Goal: Contribute content: Contribute content

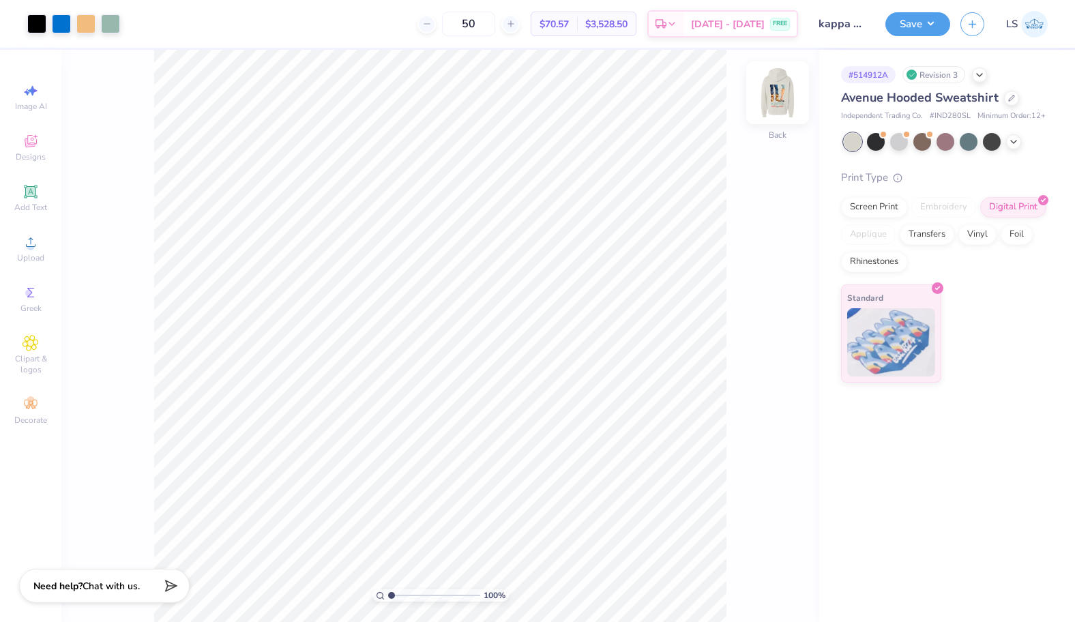
click at [784, 96] on img at bounding box center [777, 92] width 55 height 55
click at [784, 96] on img at bounding box center [777, 92] width 27 height 27
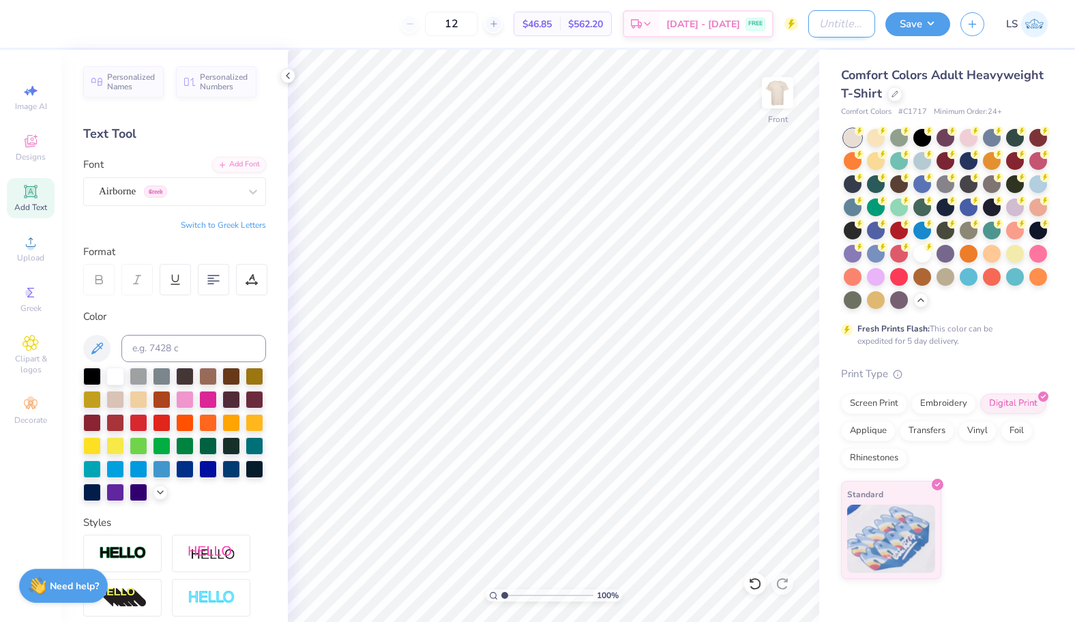
click at [831, 28] on input "Design Title" at bounding box center [841, 23] width 67 height 27
click at [778, 87] on img at bounding box center [777, 92] width 55 height 55
click at [782, 80] on img at bounding box center [777, 92] width 55 height 55
click at [826, 28] on input "Design Title" at bounding box center [841, 23] width 67 height 27
type input "KAPPA BARN FORMAL TEE SHIRT"
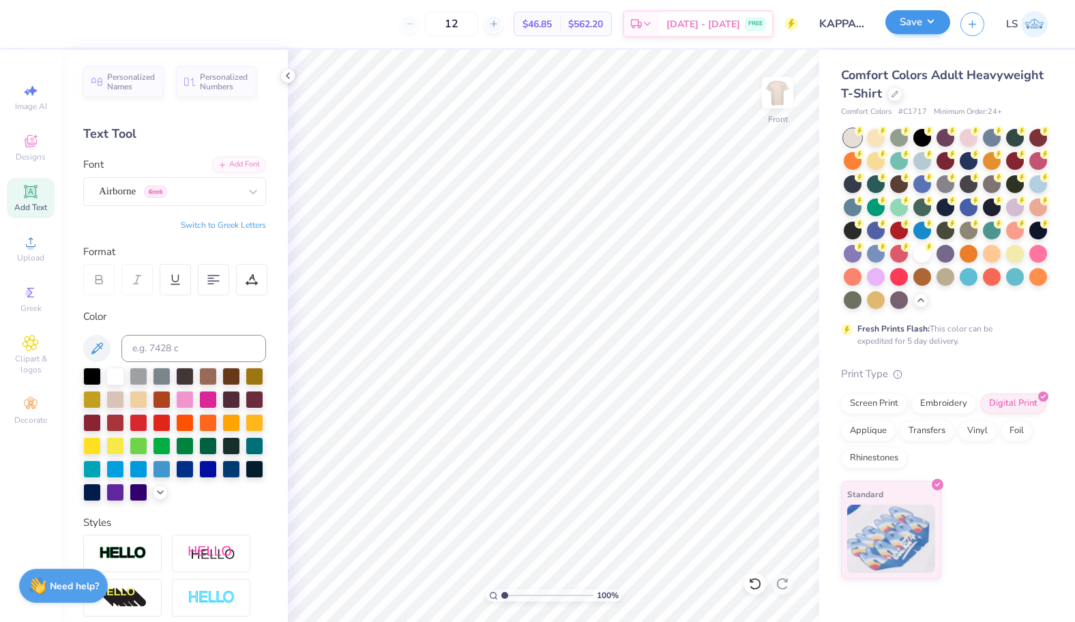
click at [912, 31] on button "Save" at bounding box center [917, 22] width 65 height 24
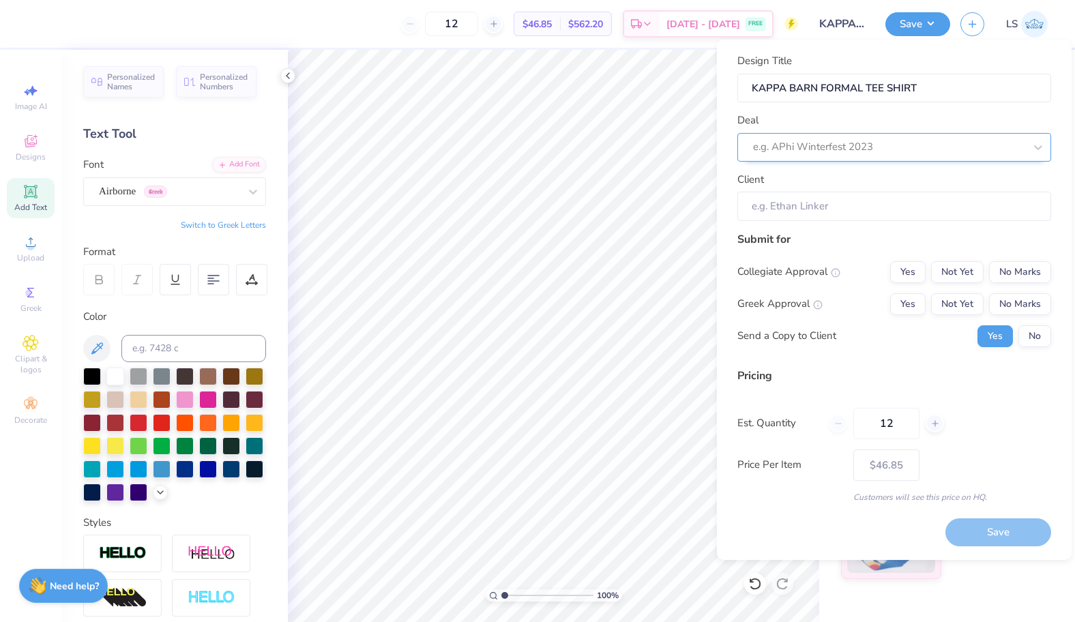
click at [825, 134] on div "e.g. APhi Winterfest 2023" at bounding box center [894, 147] width 314 height 29
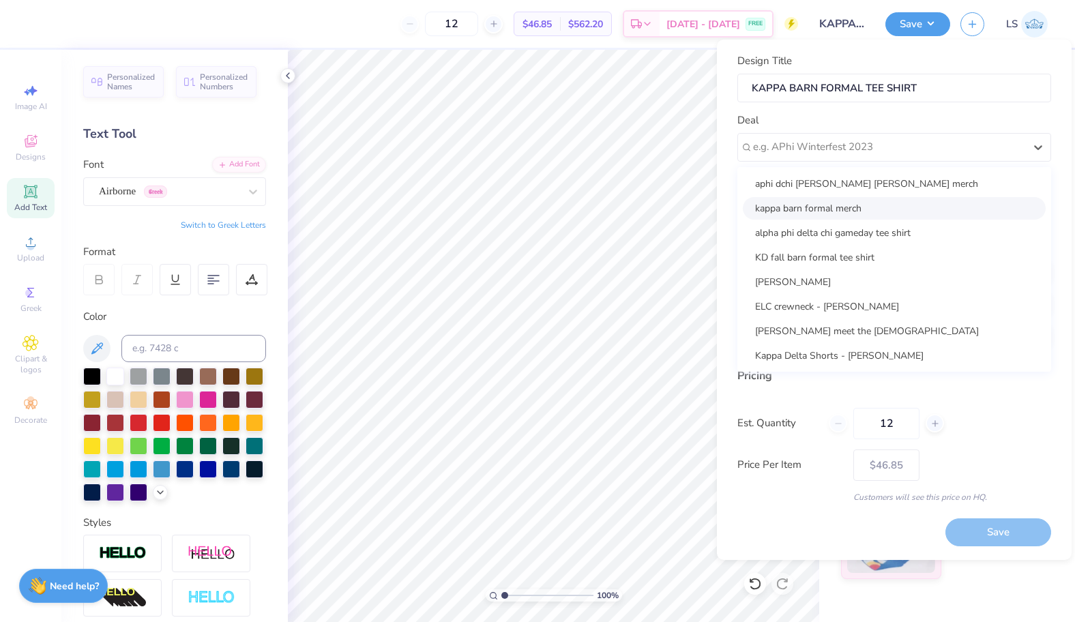
click at [798, 207] on div "kappa barn formal merch" at bounding box center [894, 208] width 303 height 23
type input "[PERSON_NAME]"
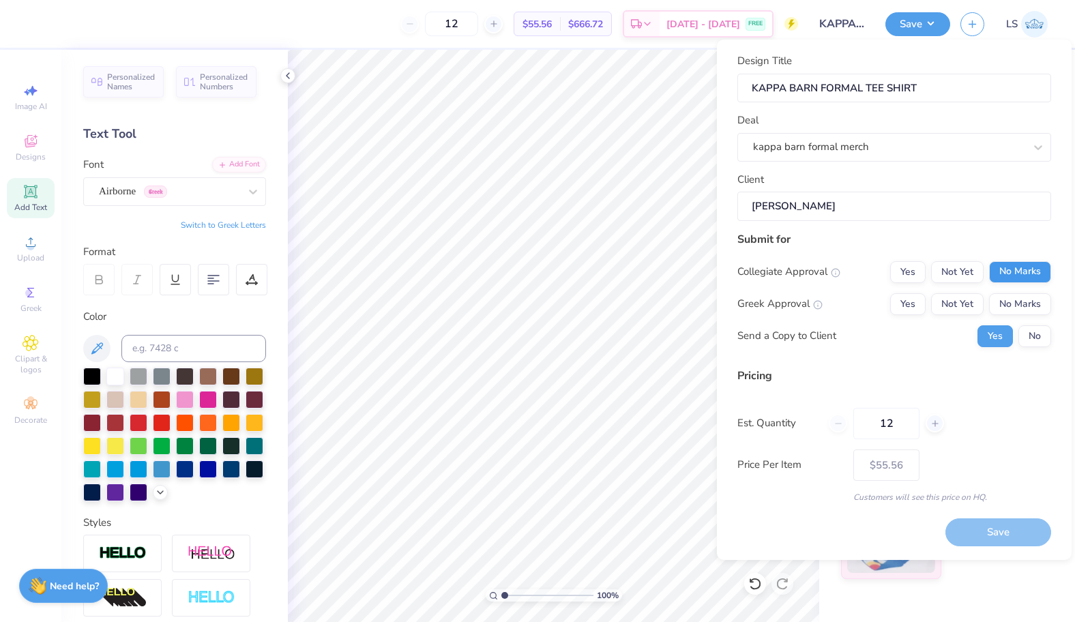
click at [999, 261] on button "No Marks" at bounding box center [1020, 272] width 62 height 22
click at [906, 298] on button "Yes" at bounding box center [907, 304] width 35 height 22
click at [962, 533] on button "Save" at bounding box center [998, 532] width 106 height 28
type input "$55.56"
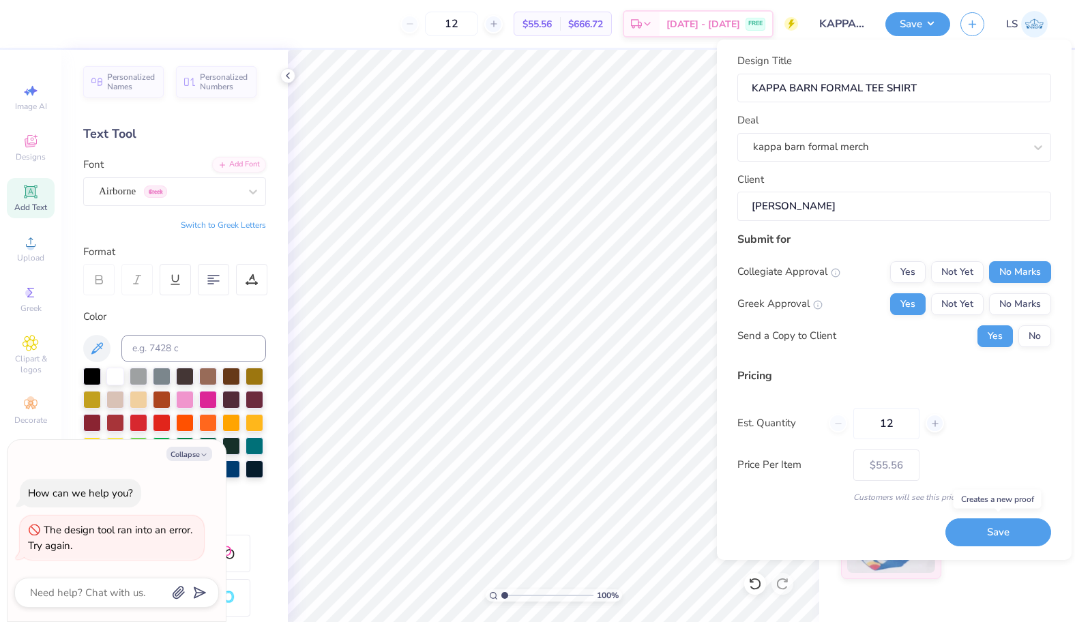
type textarea "x"
click at [121, 586] on textarea at bounding box center [98, 593] width 138 height 18
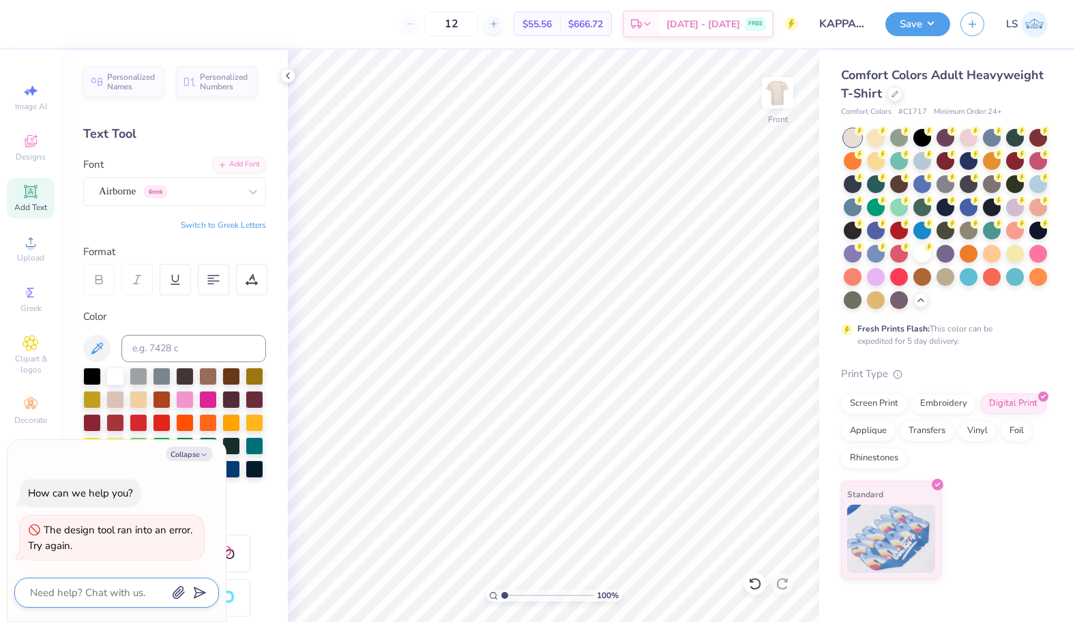
type textarea "W"
type textarea "x"
type textarea "WH"
type textarea "x"
type textarea "W"
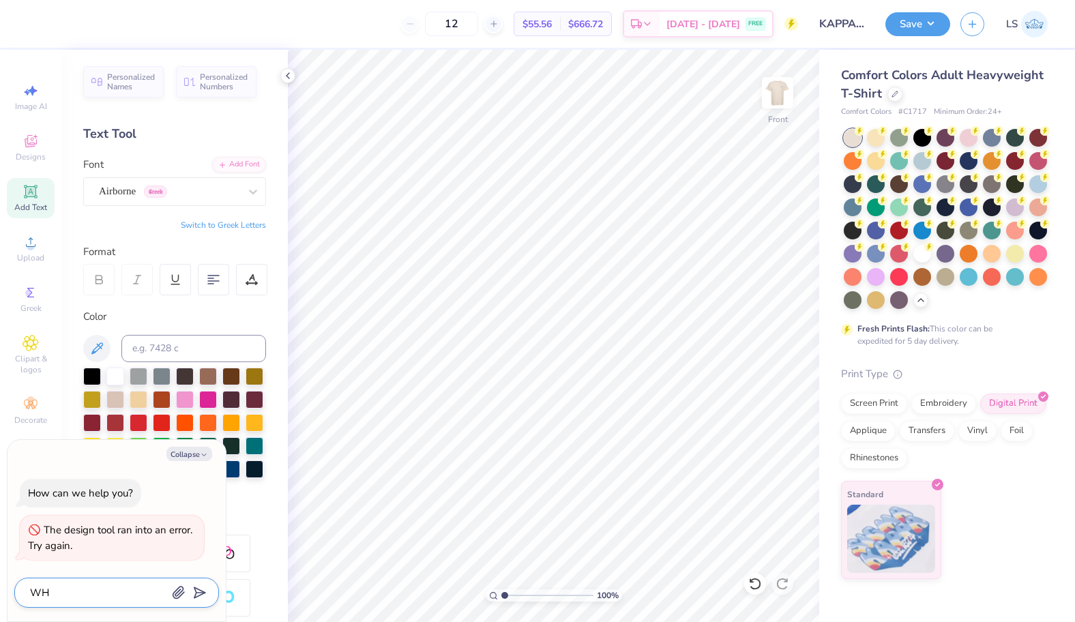
type textarea "x"
type textarea "Wh"
type textarea "x"
type textarea "Why"
type textarea "x"
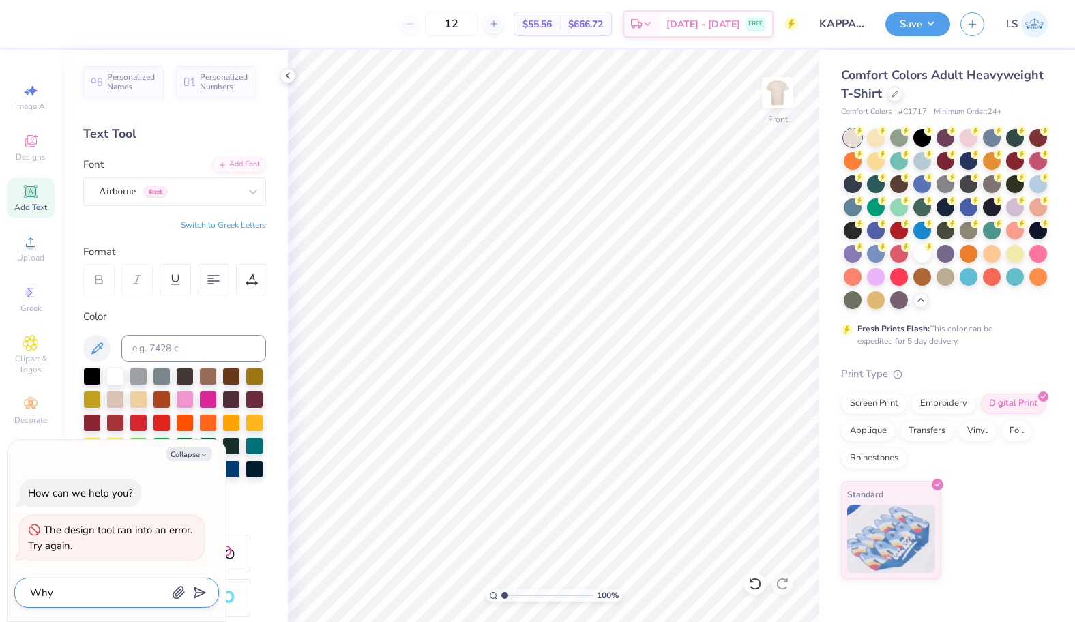
type textarea "Why"
type textarea "x"
type textarea "Why w"
type textarea "x"
type textarea "Why wo"
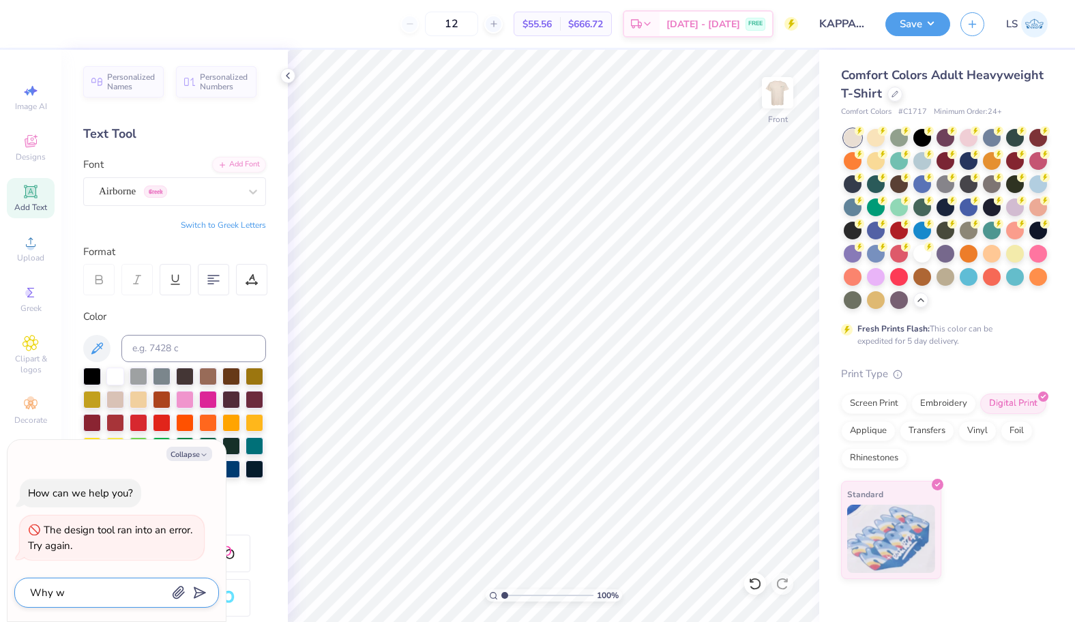
type textarea "x"
type textarea "Why won"
type textarea "x"
type textarea "Why wont"
type textarea "x"
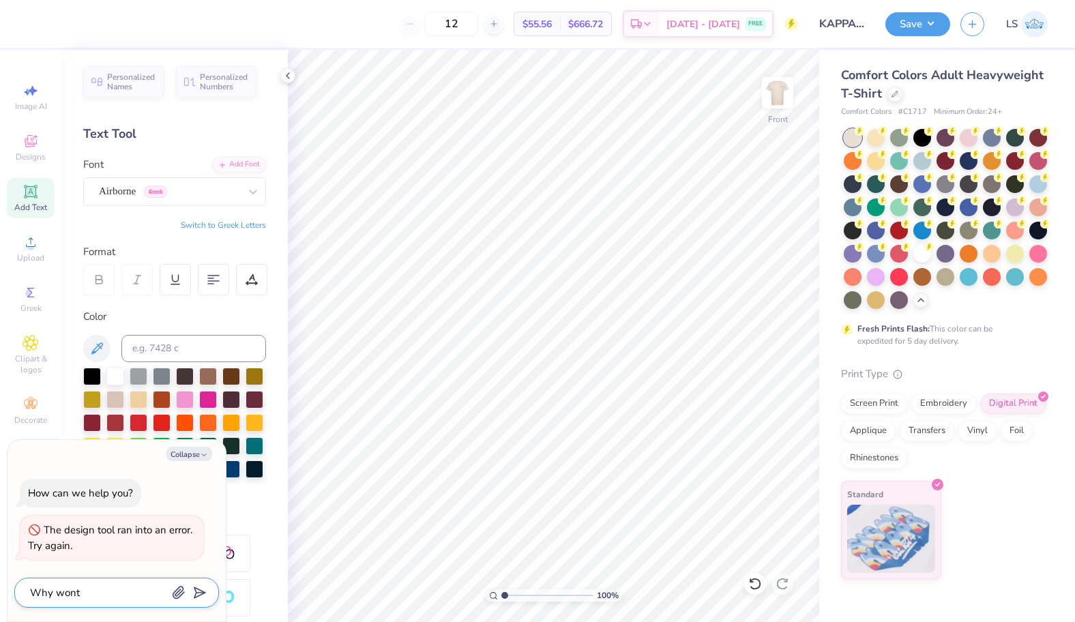
type textarea "Why wont"
type textarea "x"
type textarea "Why wont m"
type textarea "x"
type textarea "Why wont my"
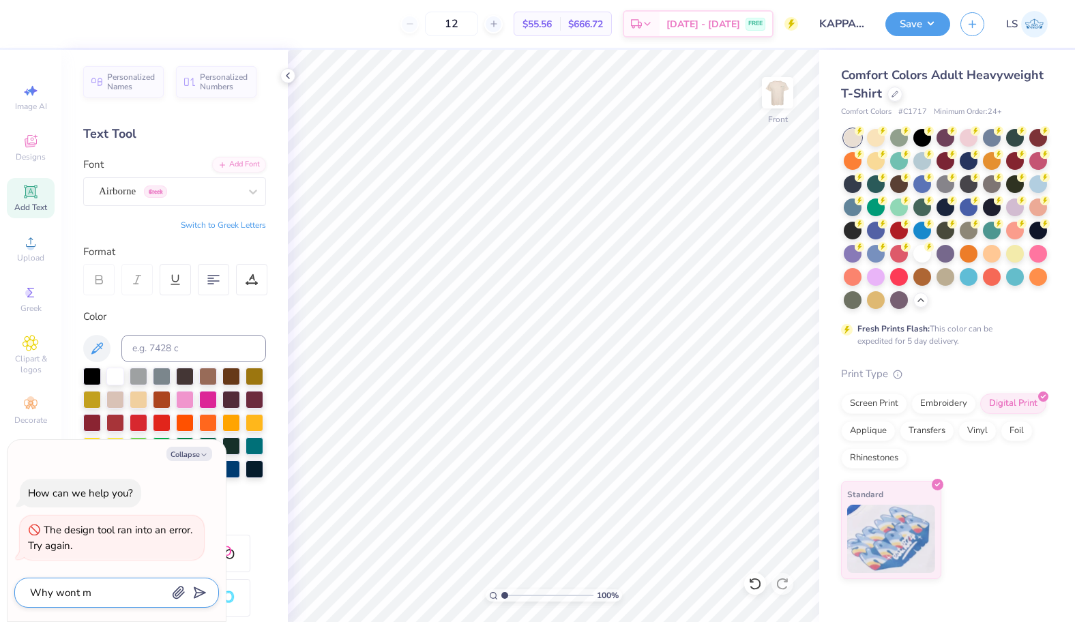
type textarea "x"
type textarea "Why wont myh"
type textarea "x"
type textarea "Why wont my"
type textarea "x"
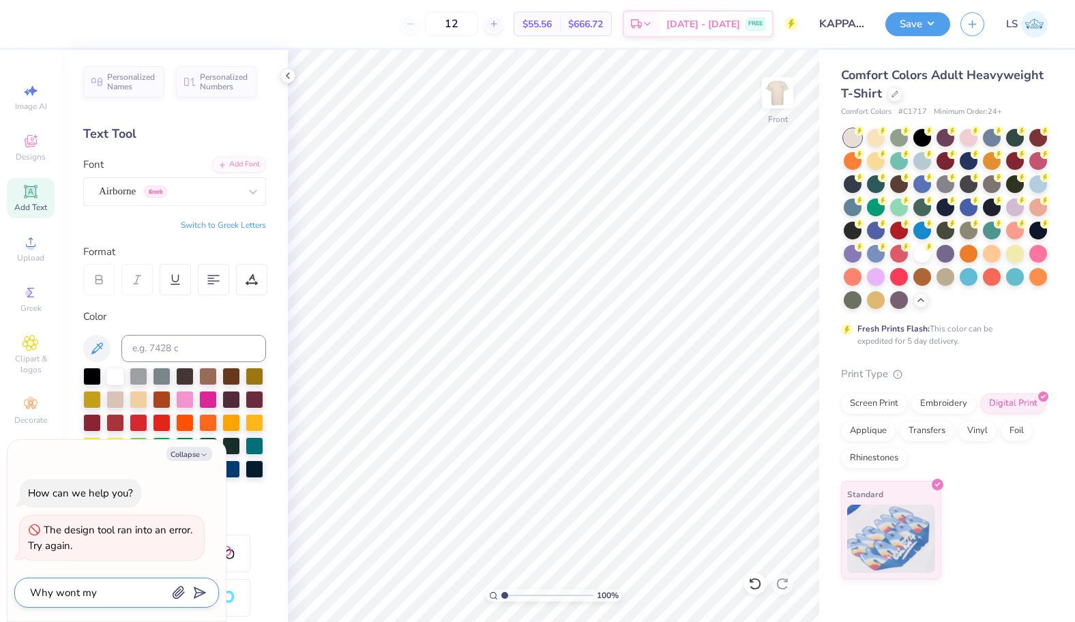
type textarea "Why wont m"
type textarea "x"
type textarea "Why wont"
type textarea "x"
type textarea "Why wont"
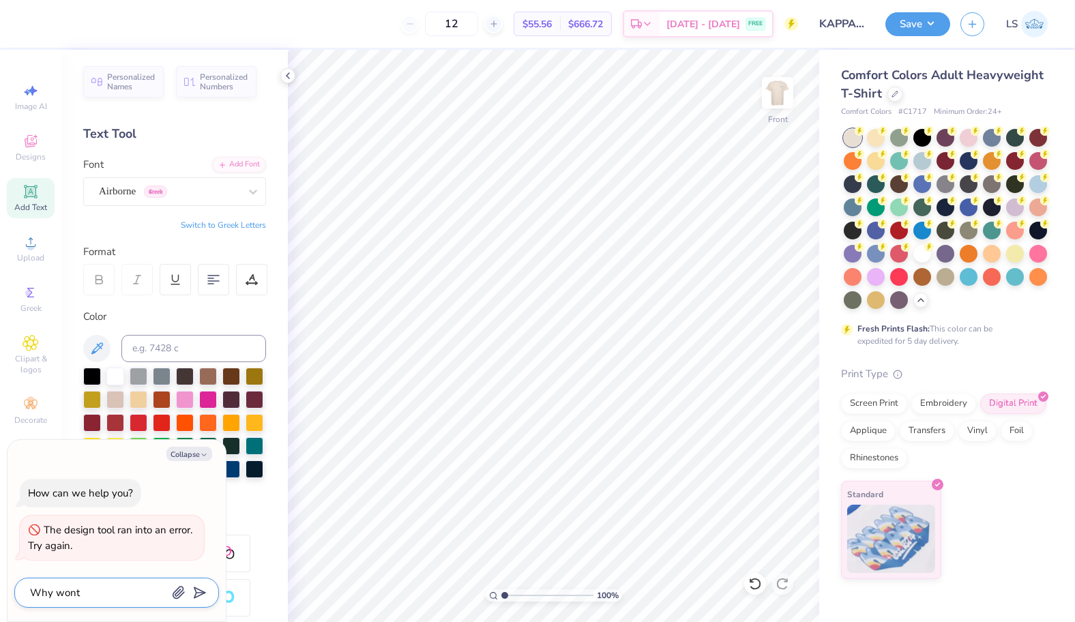
type textarea "x"
type textarea "Why won"
type textarea "x"
type textarea "Why wo"
type textarea "x"
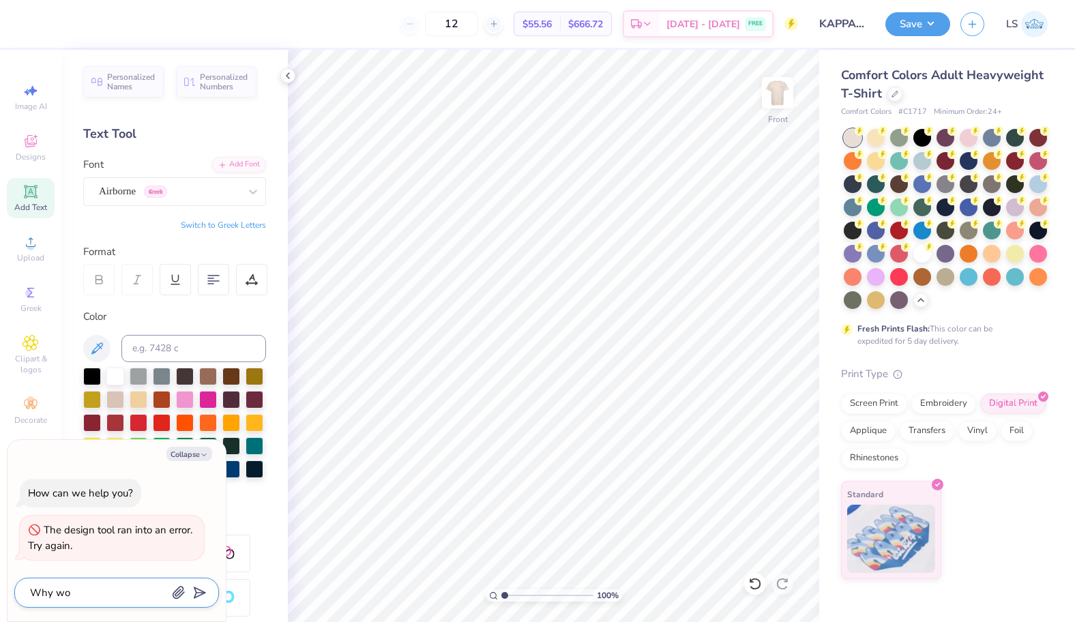
type textarea "Why w"
type textarea "x"
type textarea "Why [PERSON_NAME]"
type textarea "x"
type textarea "Why w"
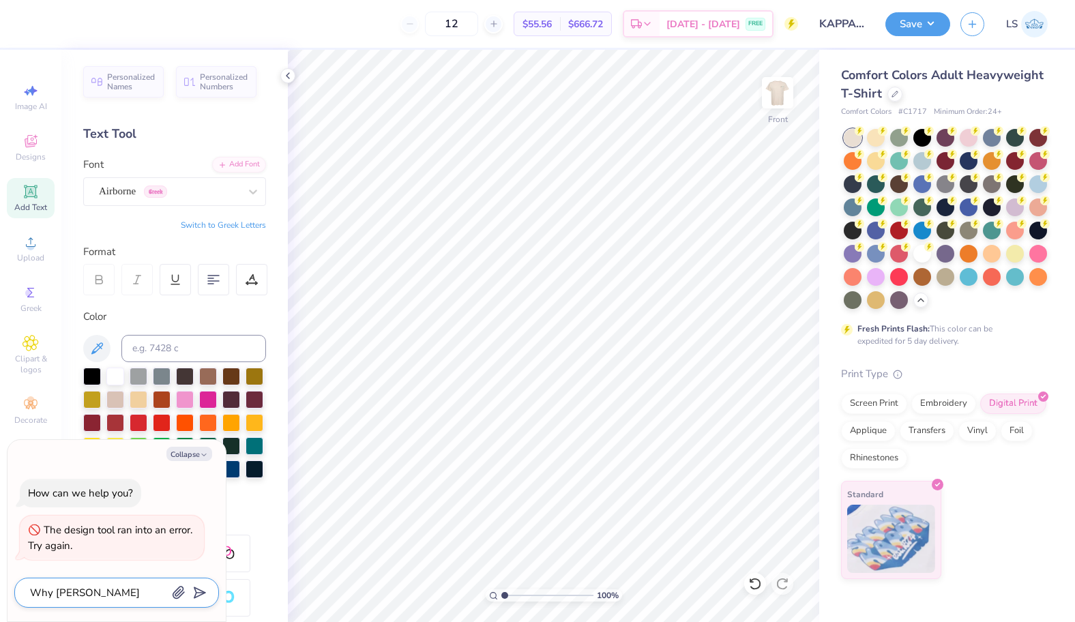
type textarea "x"
type textarea "Why wi"
type textarea "x"
type textarea "Why wil"
type textarea "x"
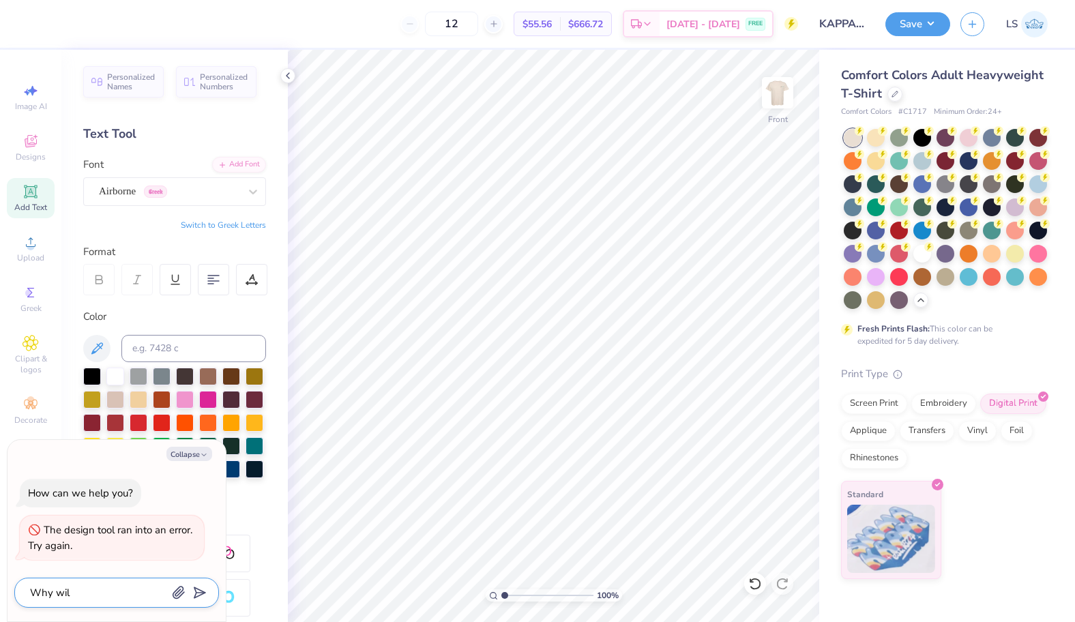
type textarea "Why will"
type textarea "x"
type textarea "Why will"
type textarea "x"
type textarea "Why will m"
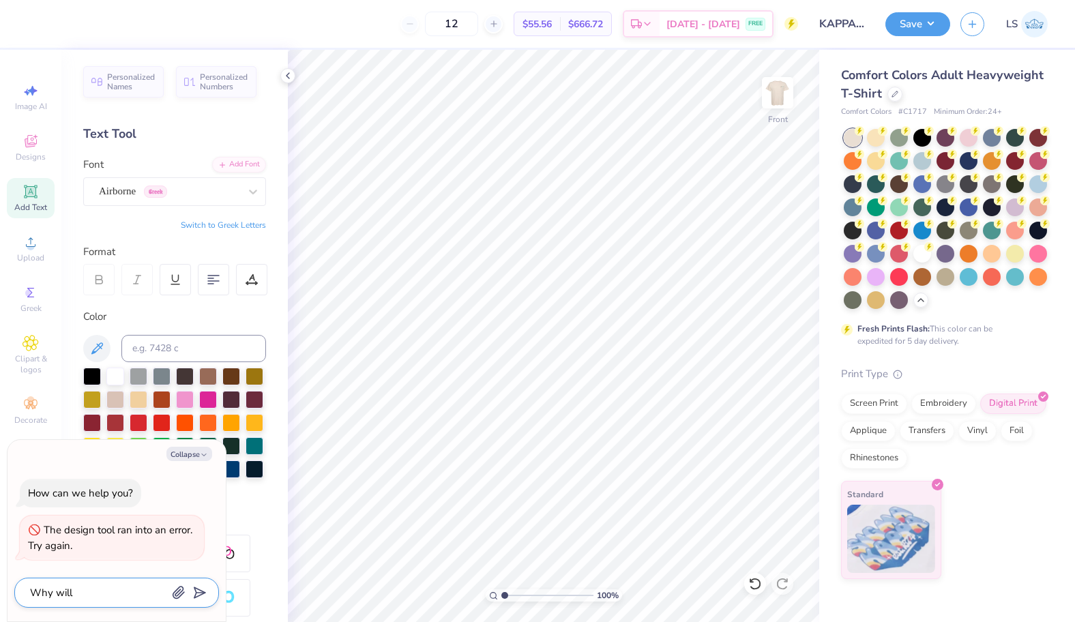
type textarea "x"
type textarea "Why will my"
type textarea "x"
type textarea "Why will my"
type textarea "x"
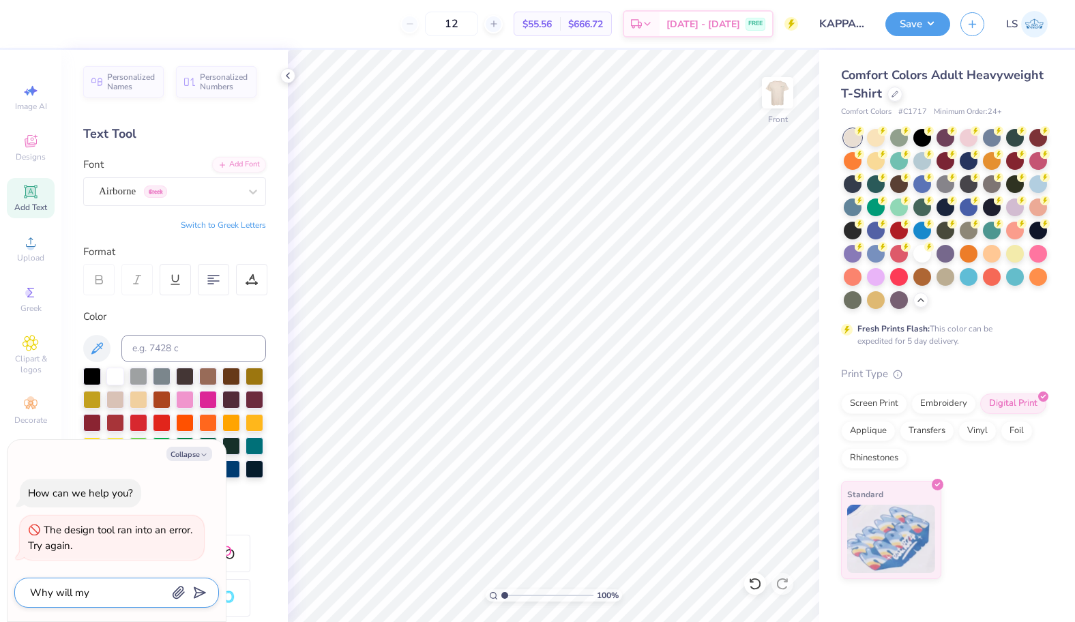
type textarea "Why will my p"
type textarea "x"
type textarea "Why will my pr"
type textarea "x"
type textarea "Why will my pro"
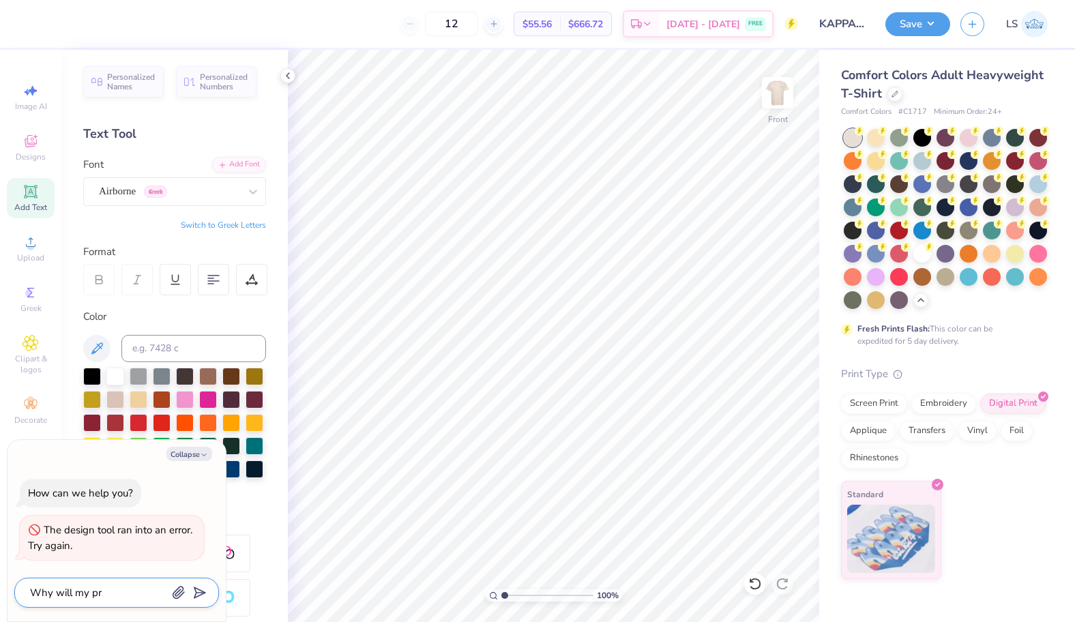
type textarea "x"
type textarea "Why will my proo"
type textarea "x"
type textarea "Why will my proof"
type textarea "x"
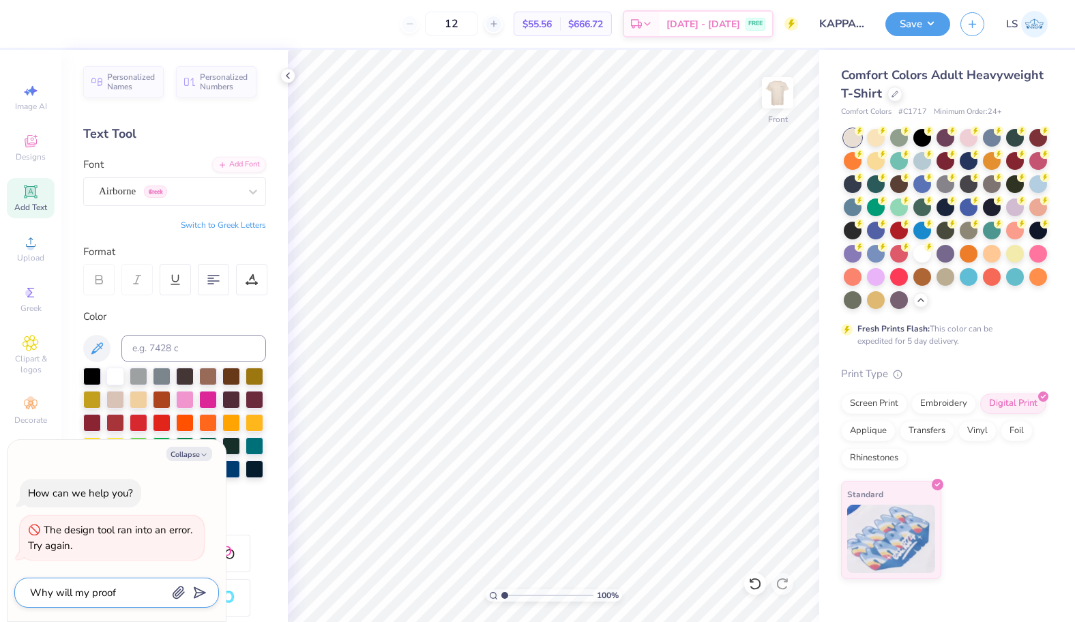
type textarea "Why will my proofs"
type textarea "x"
type textarea "Why will my proofs"
type textarea "x"
type textarea "Why will my proofs n"
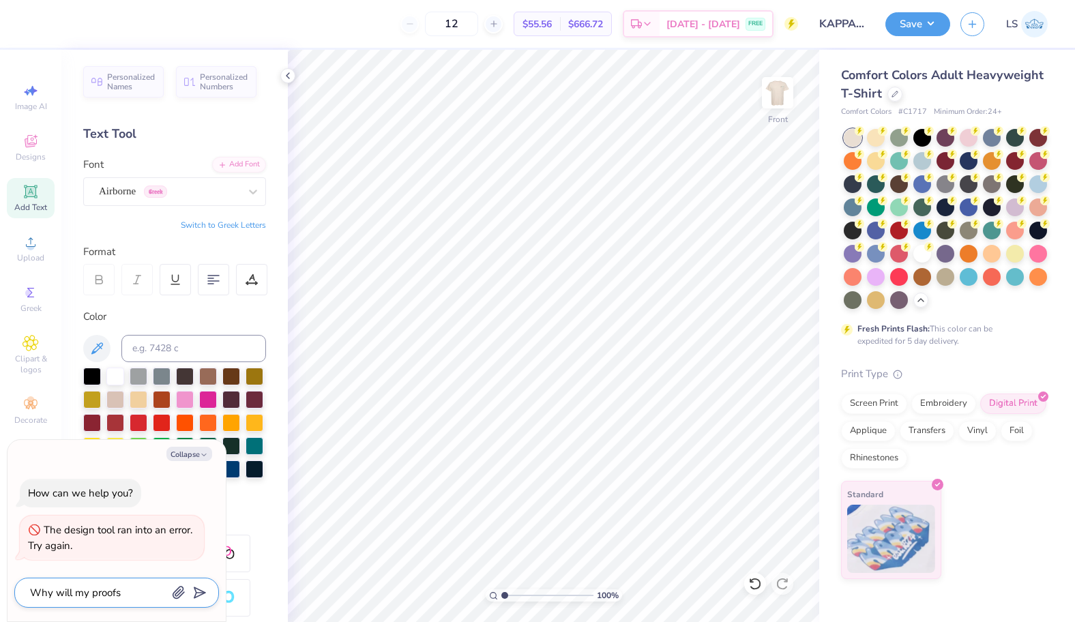
type textarea "x"
type textarea "Why will my proofs no"
type textarea "x"
type textarea "Why will my proofs not"
type textarea "x"
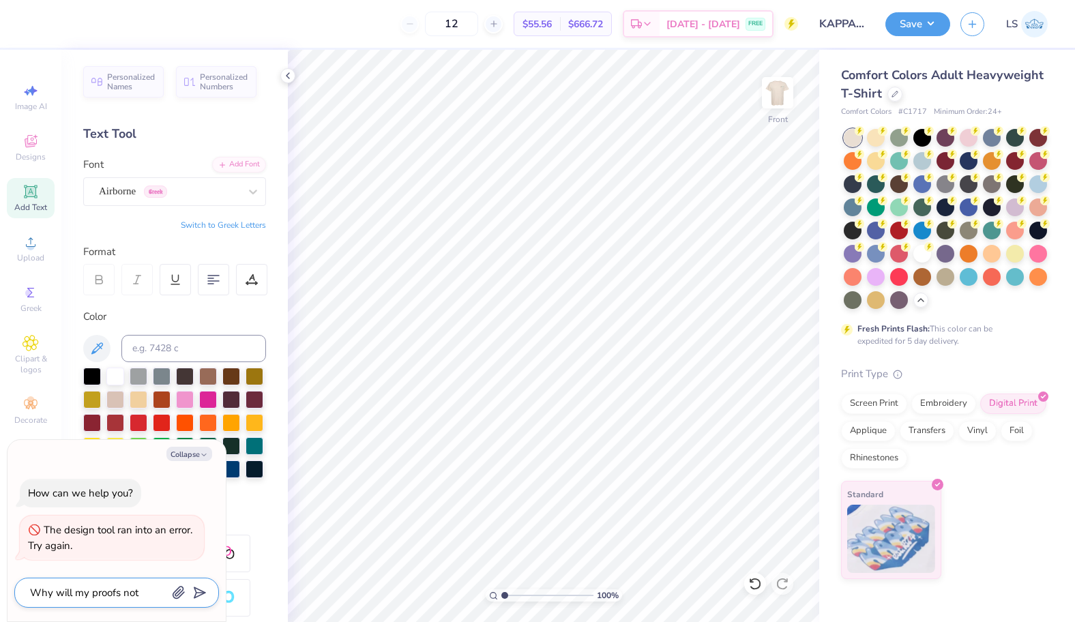
type textarea "Why will my proofs not"
type textarea "x"
type textarea "Why will my proofs not s"
type textarea "x"
type textarea "Why will my proofs not sa"
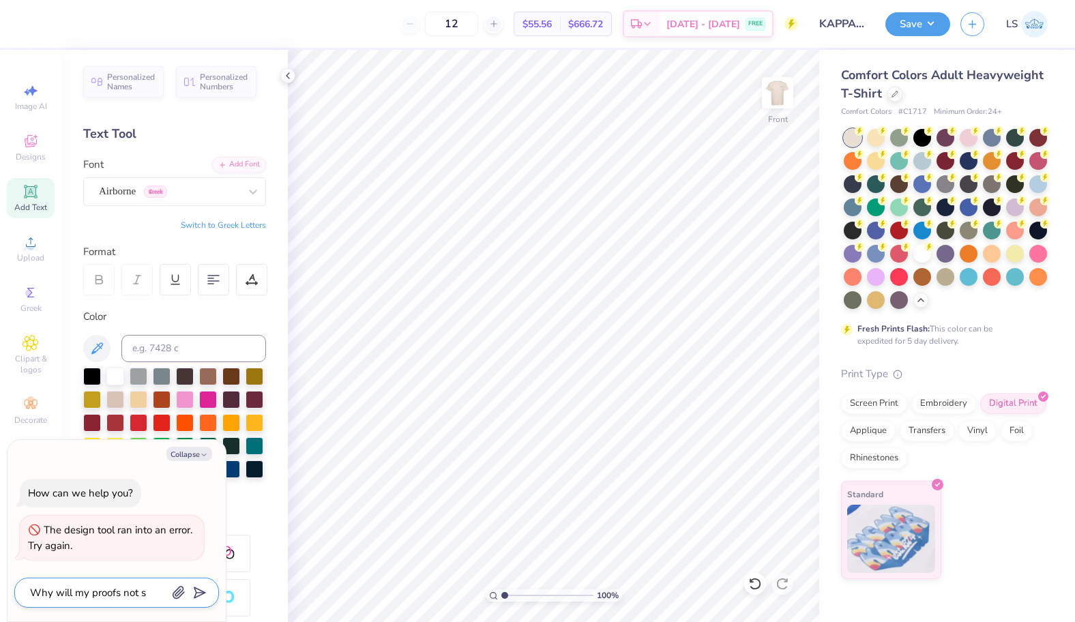
type textarea "x"
type textarea "Why will my proofs not sav"
type textarea "x"
type textarea "Why will my proofs not save"
type textarea "x"
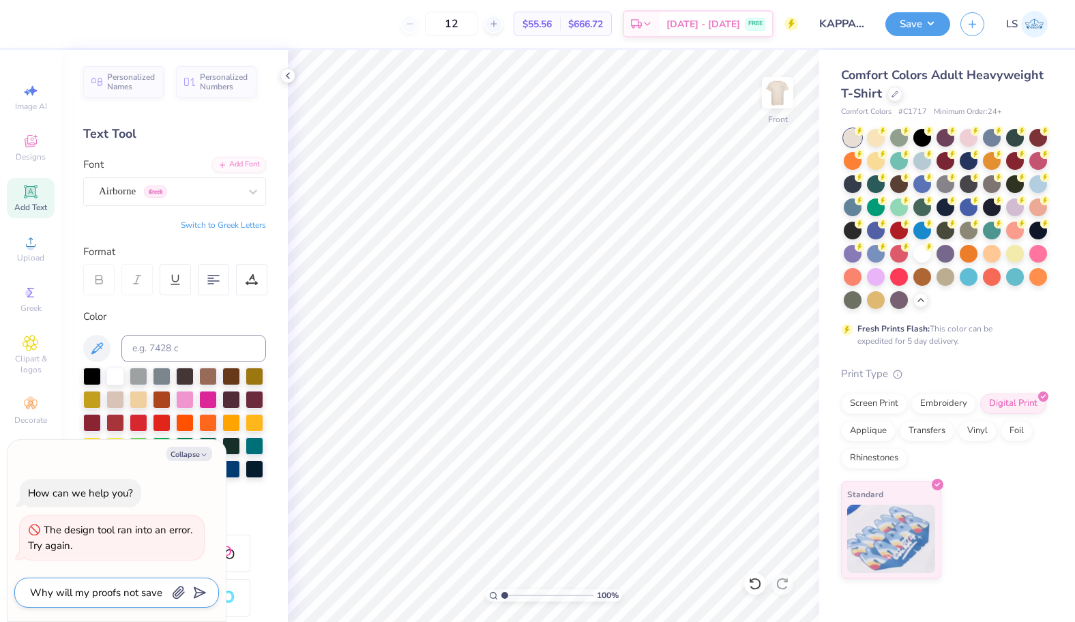
type textarea "Why will my proofs not save"
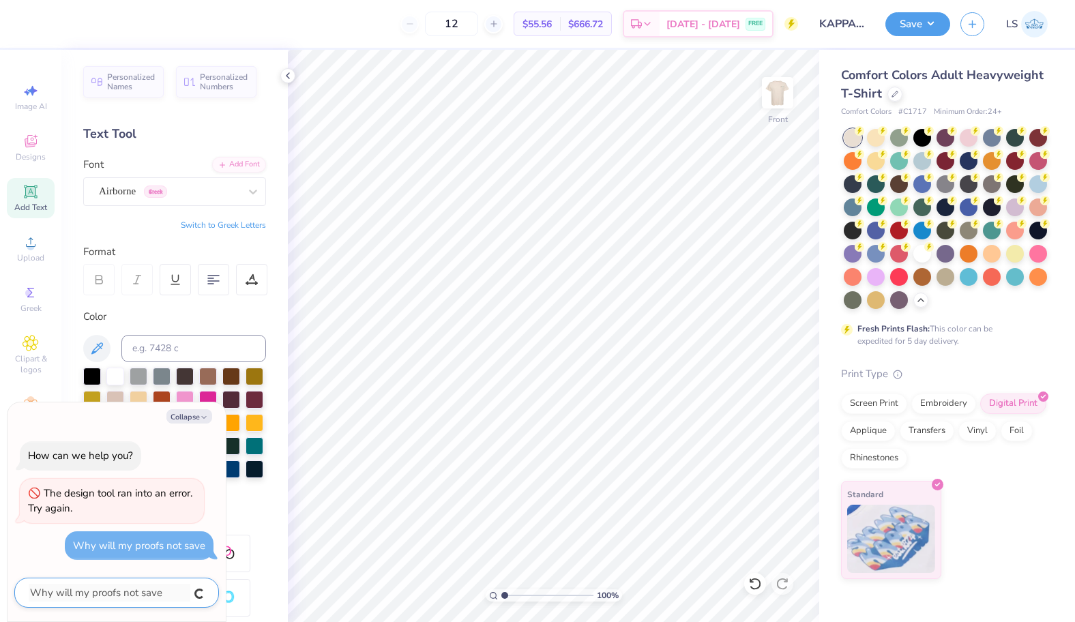
type textarea "x"
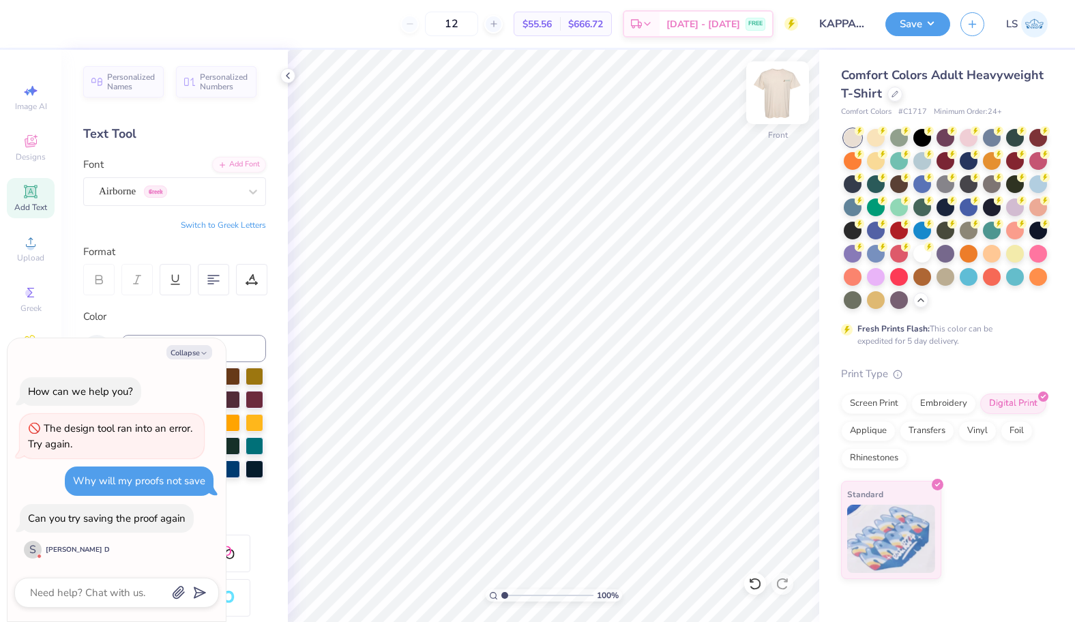
click at [783, 93] on img at bounding box center [777, 92] width 55 height 55
click at [917, 27] on button "Save" at bounding box center [917, 22] width 65 height 24
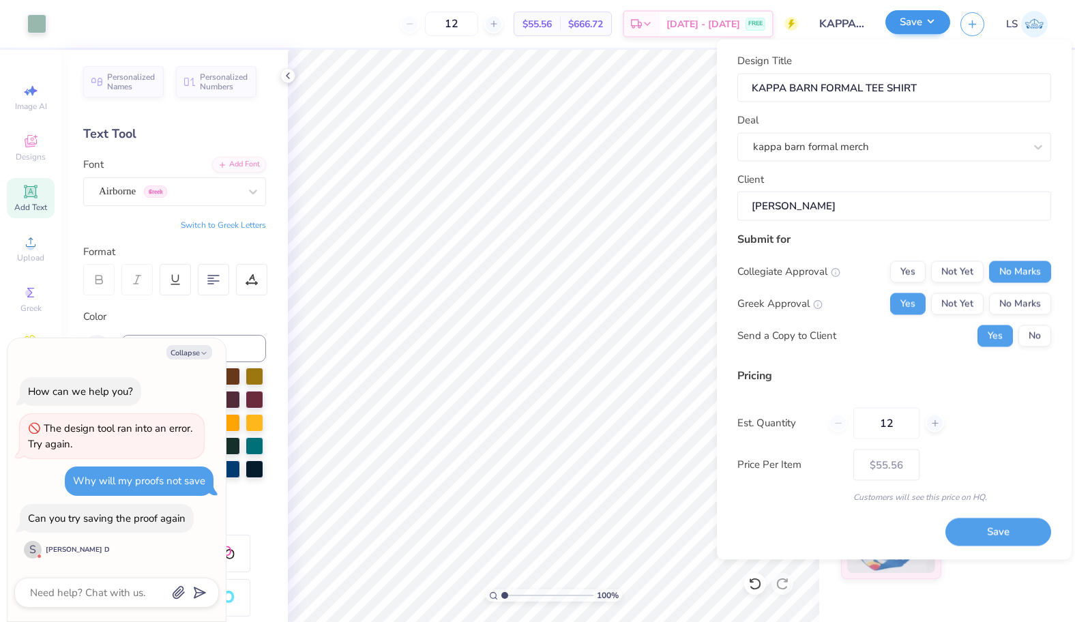
type textarea "x"
click at [1007, 526] on button "Save" at bounding box center [998, 532] width 106 height 28
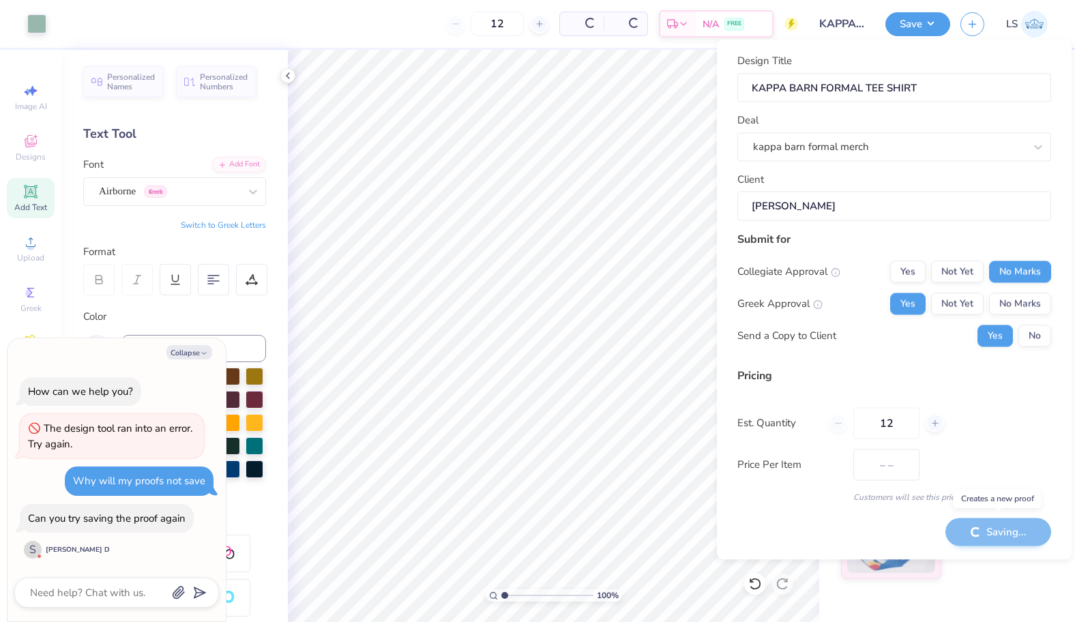
type input "$55.56"
type textarea "x"
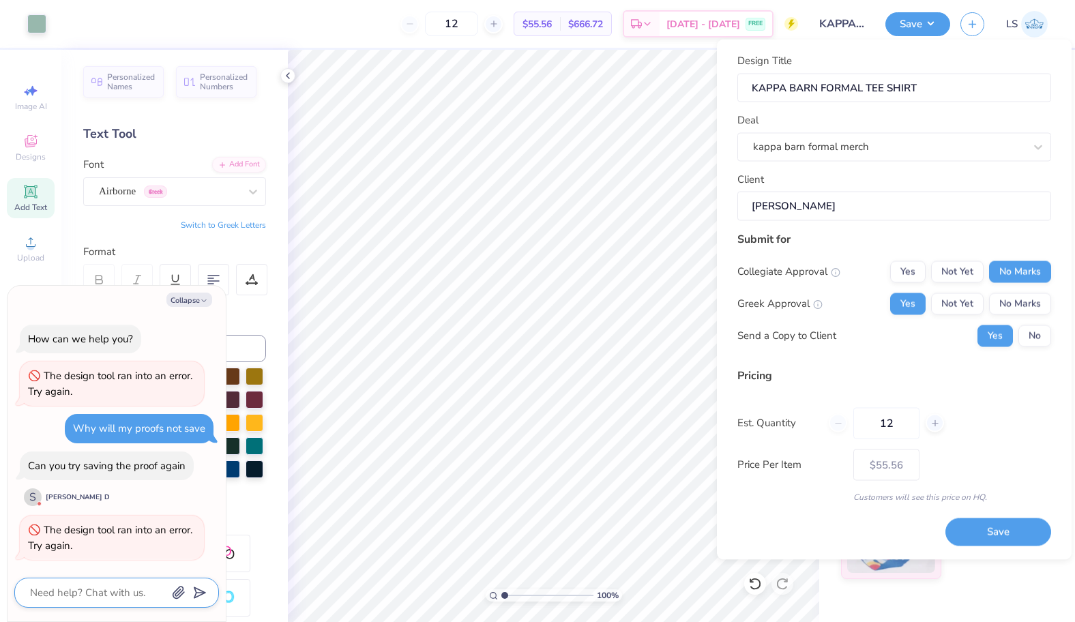
click at [58, 595] on textarea at bounding box center [98, 593] width 138 height 18
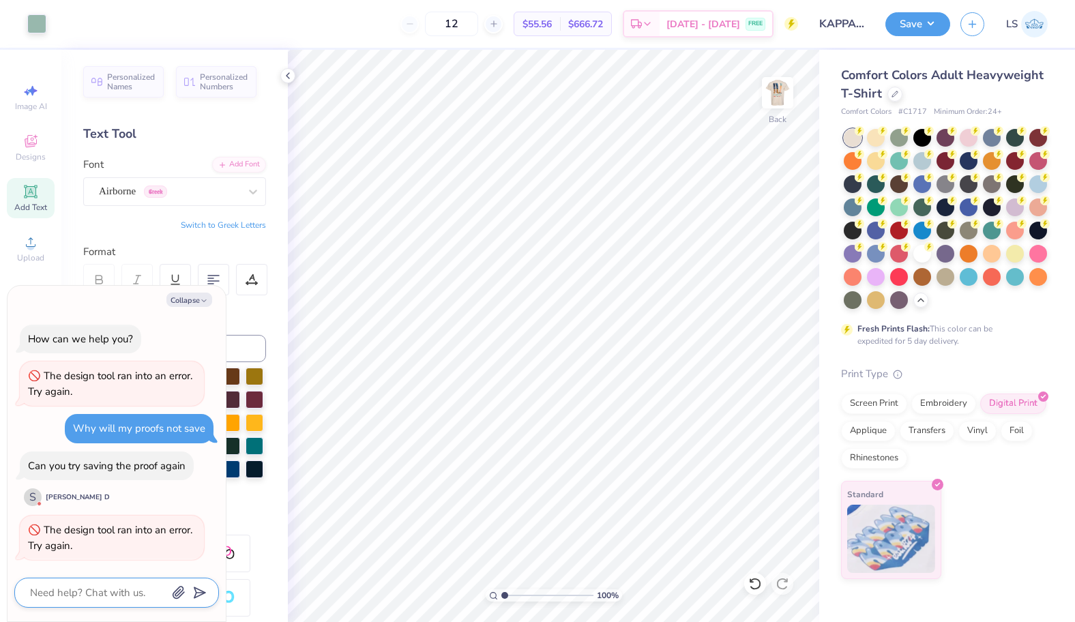
type textarea "W"
type textarea "x"
type textarea "WH"
type textarea "x"
type textarea "WHY"
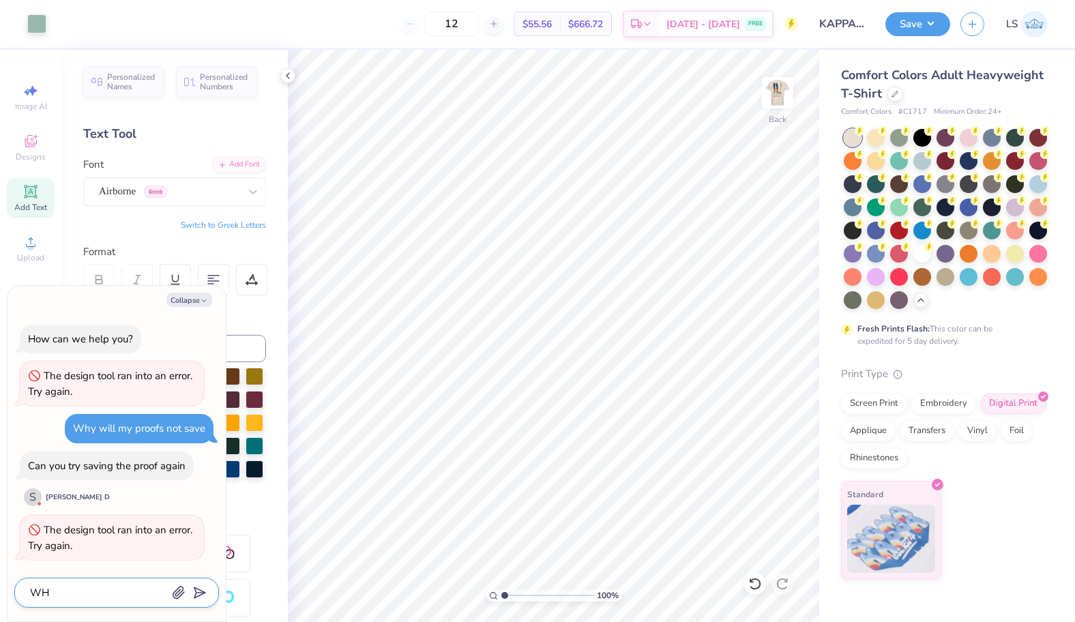
type textarea "x"
type textarea "WHY"
type textarea "x"
type textarea "WHY W"
type textarea "x"
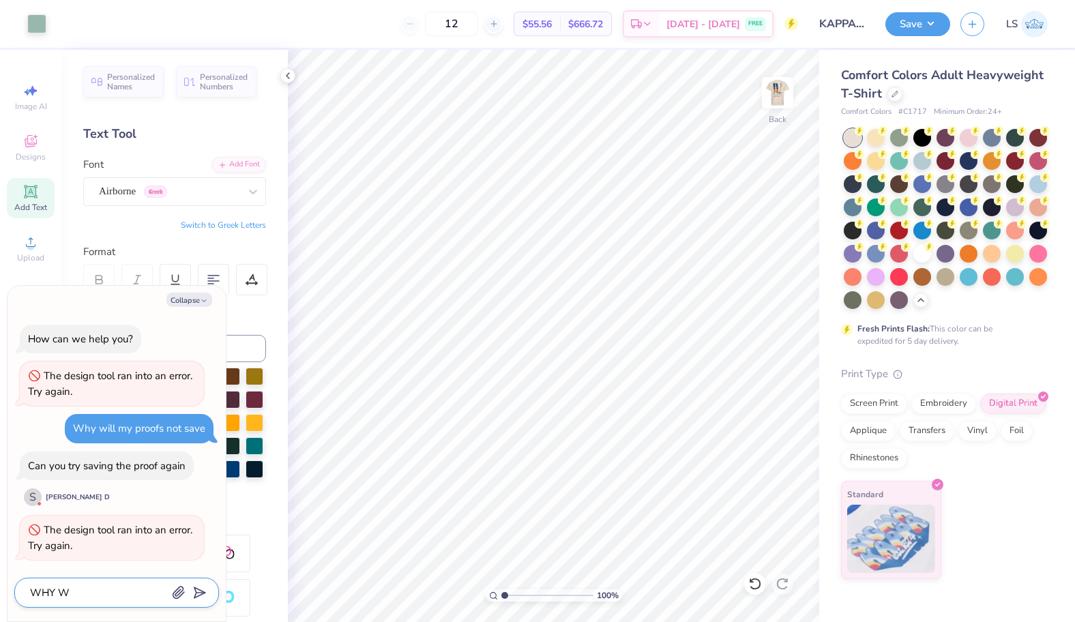
type textarea "WHY WI"
type textarea "x"
type textarea "WHY [PERSON_NAME]"
type textarea "x"
type textarea "WHY WILL"
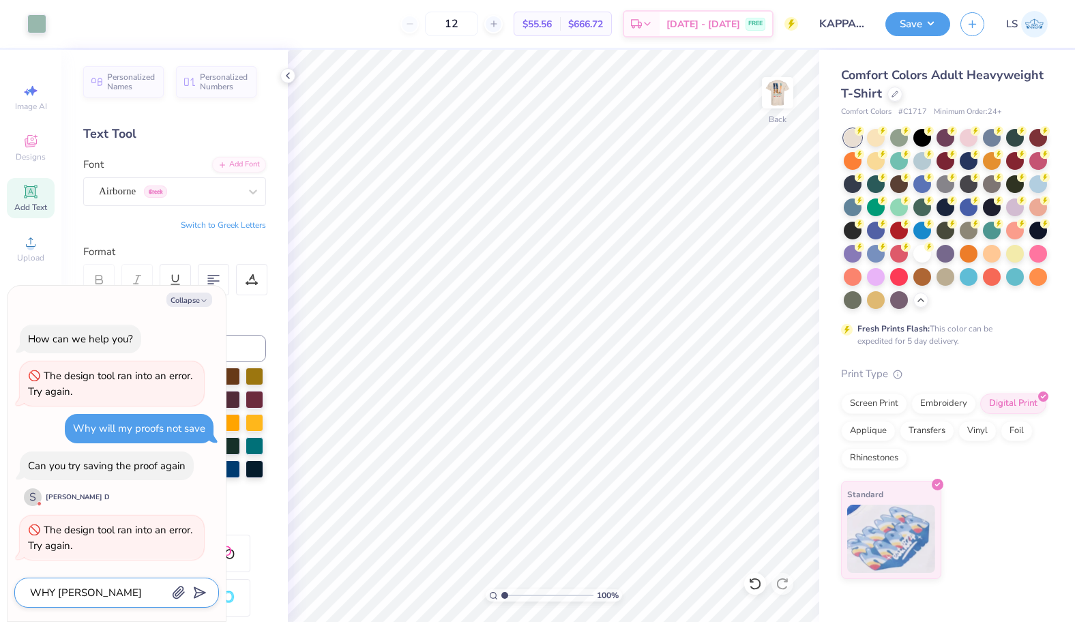
type textarea "x"
type textarea "WHY WILL"
type textarea "x"
type textarea "WHY WILL N"
type textarea "x"
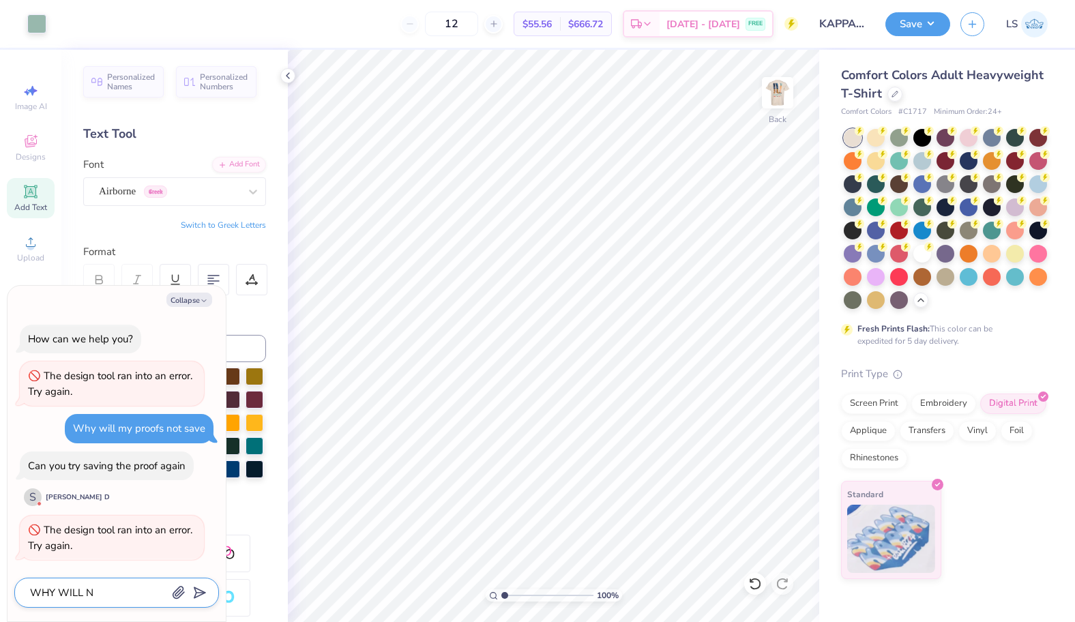
type textarea "WHY WILL NO"
type textarea "x"
type textarea "WHY WILL NOT"
type textarea "x"
type textarea "WHY WILL NOT"
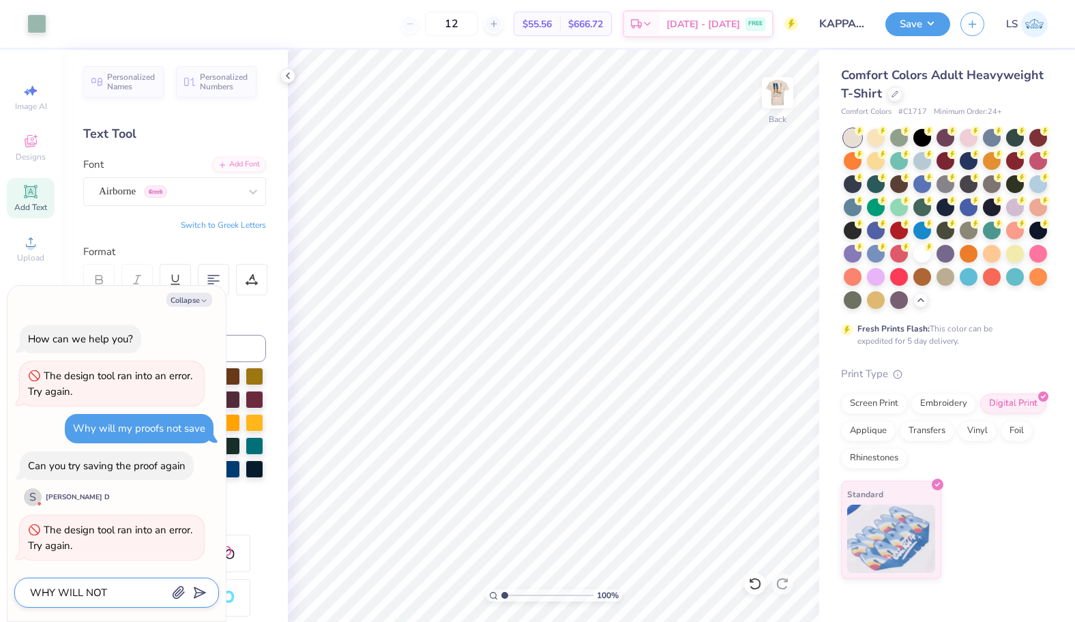
type textarea "x"
type textarea "WHY WILL NOT"
type textarea "x"
type textarea "WHY WILL NO"
type textarea "x"
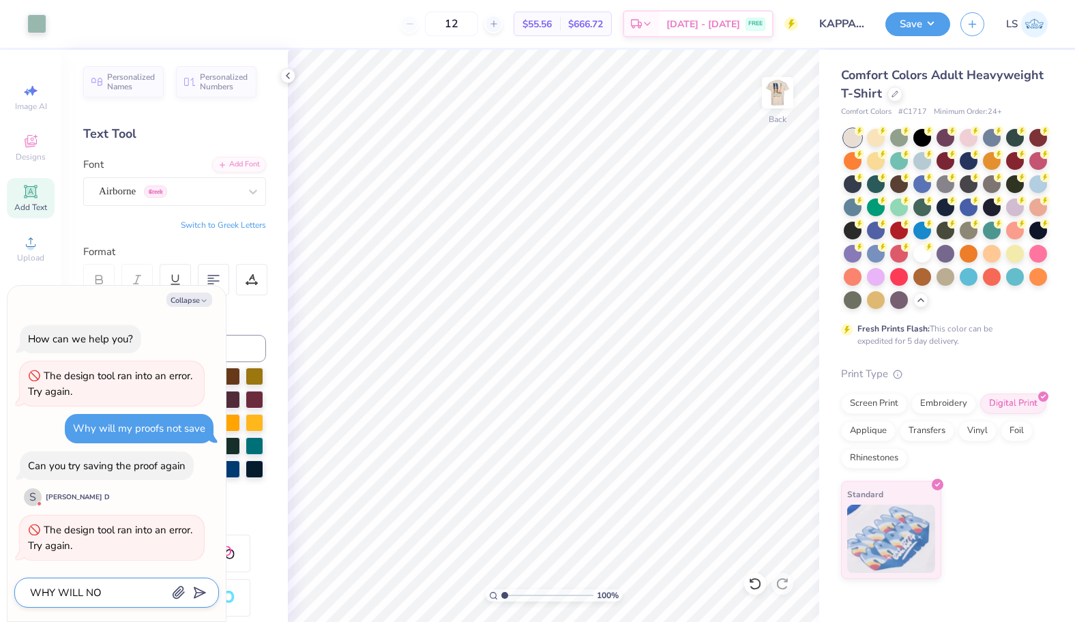
type textarea "WHY WILL N"
type textarea "x"
type textarea "WHY WILL"
type textarea "x"
type textarea "WHY WILL"
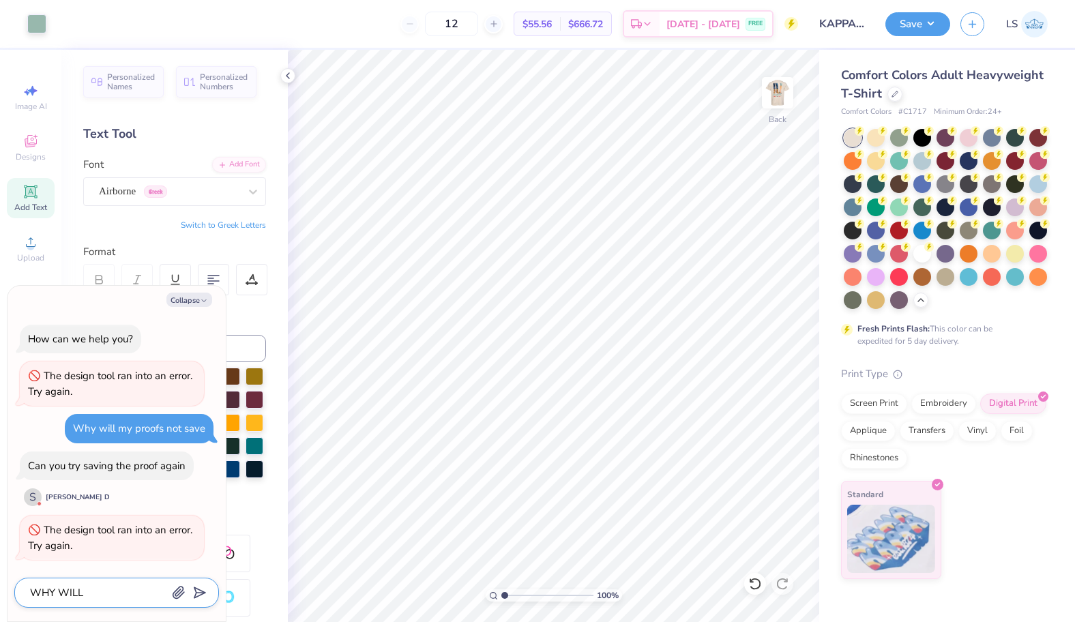
type textarea "x"
type textarea "WHY [PERSON_NAME]"
type textarea "x"
type textarea "WHY WI"
type textarea "x"
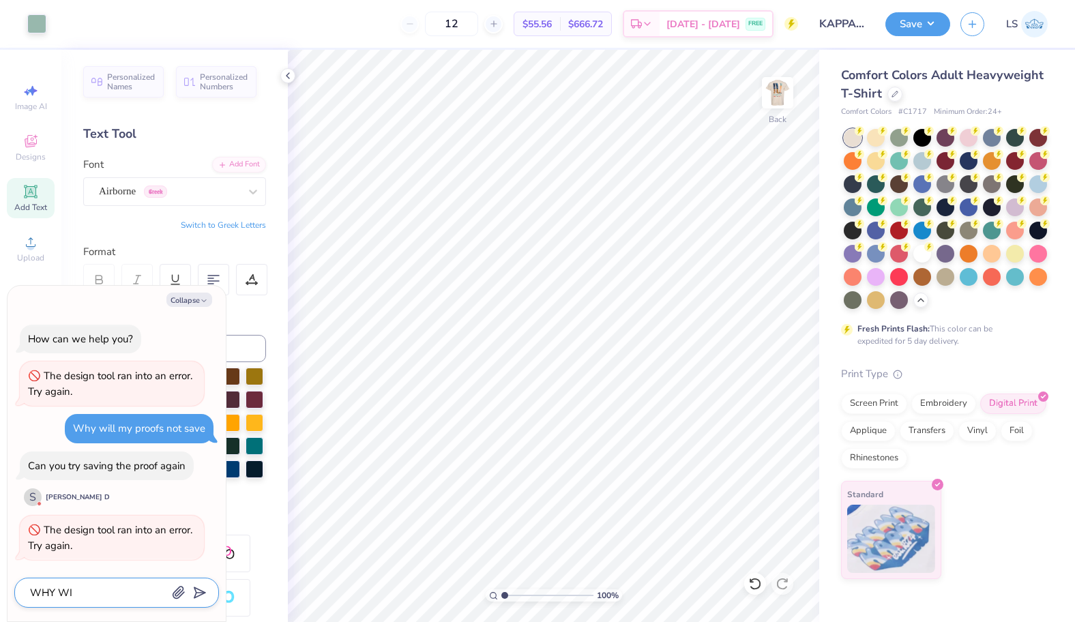
type textarea "WHY W"
type textarea "x"
type textarea "WHY"
type textarea "x"
type textarea "WHY"
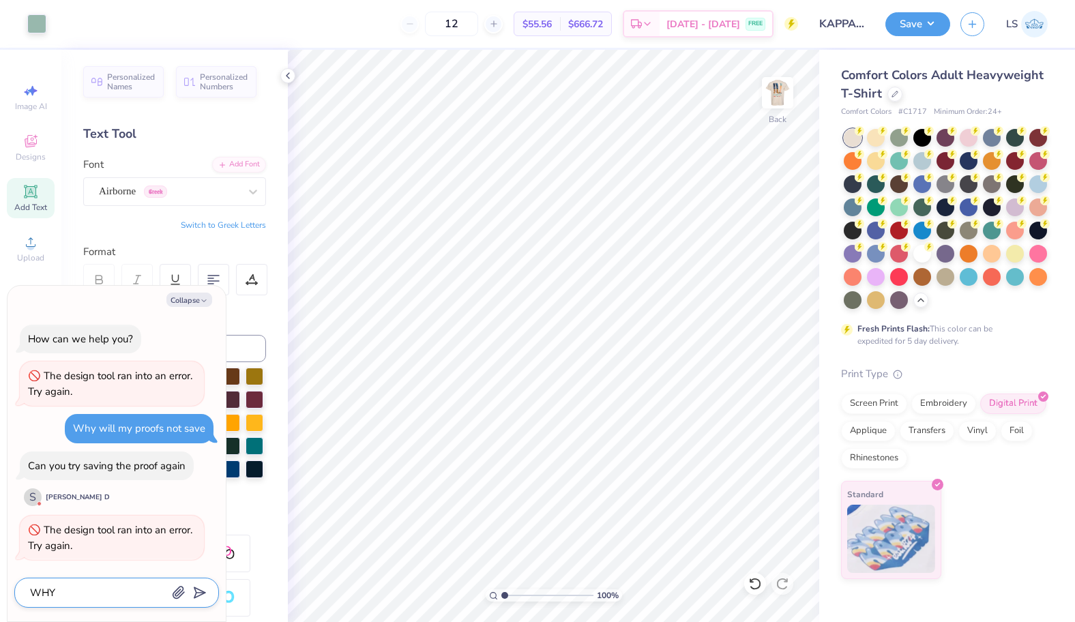
type textarea "x"
type textarea "WH"
type textarea "x"
type textarea "W"
type textarea "x"
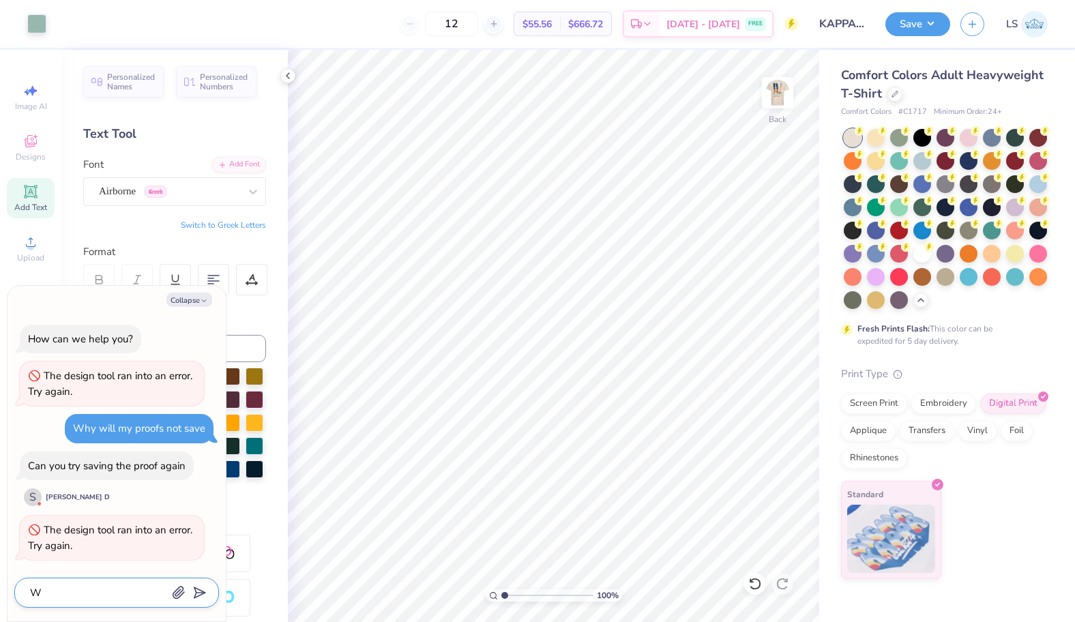
type textarea "x"
type textarea "w"
type textarea "x"
type textarea "wh"
type textarea "x"
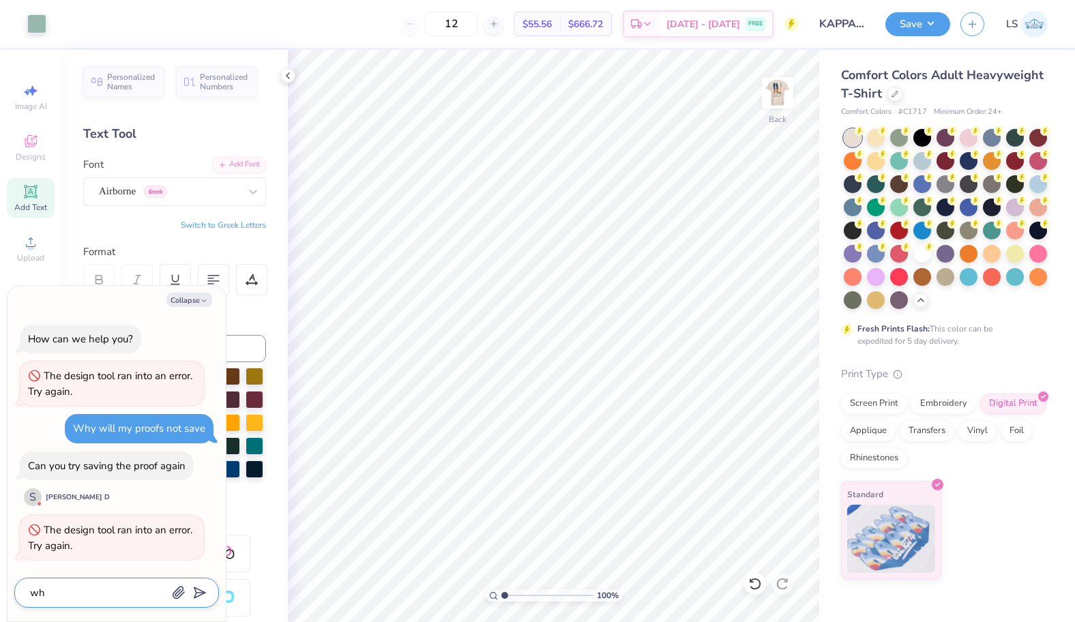
type textarea "wha"
type textarea "x"
type textarea "what"
type textarea "x"
type textarea "what"
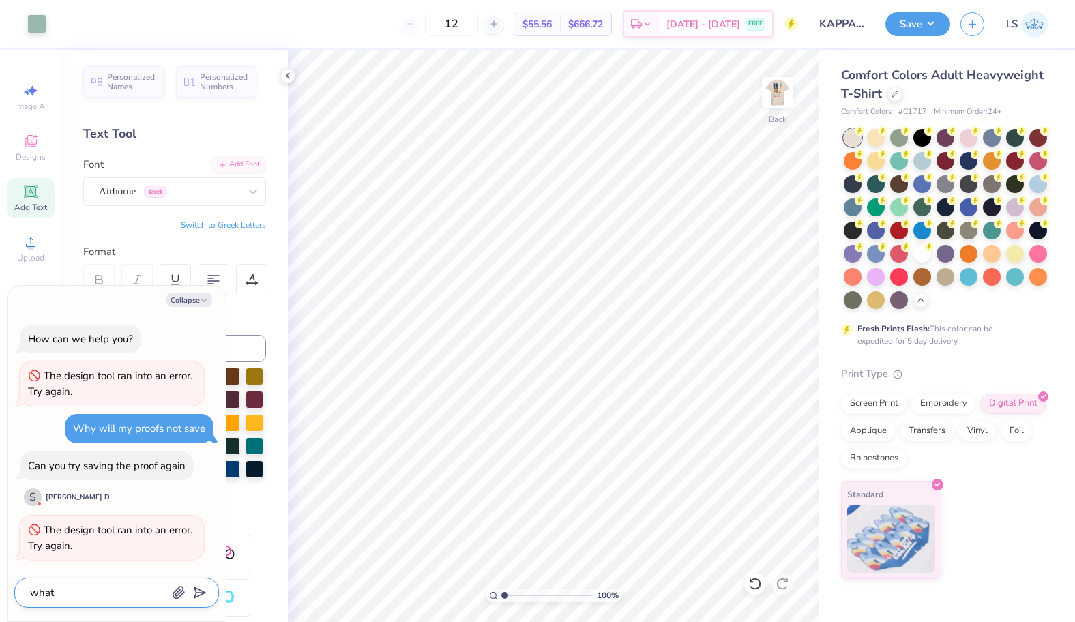
type textarea "x"
type textarea "what i"
type textarea "x"
type textarea "what is"
type textarea "x"
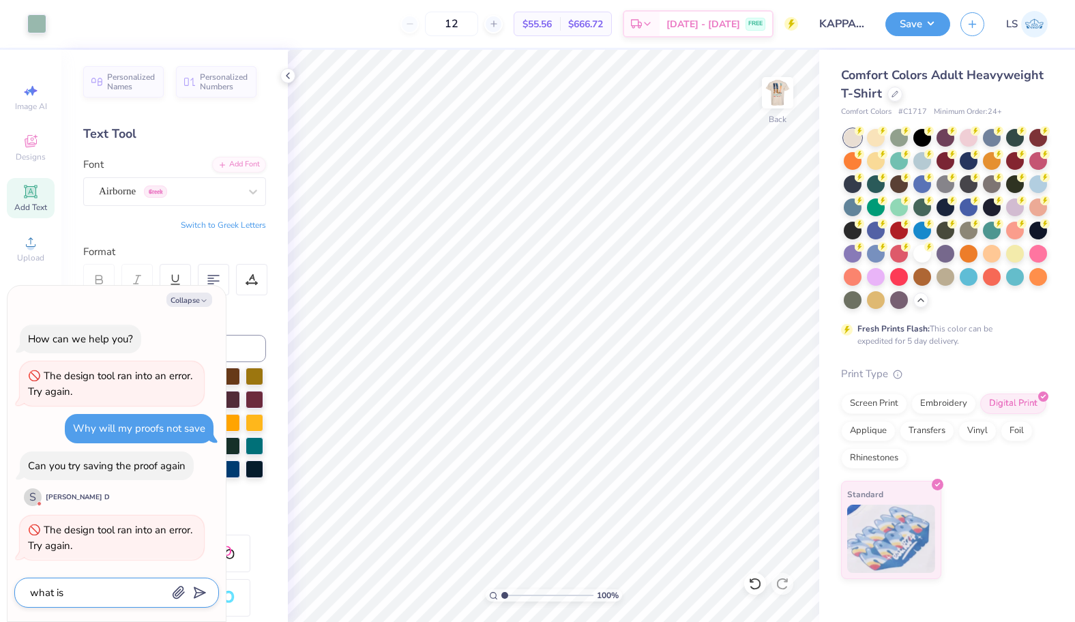
type textarea "what is"
type textarea "x"
type textarea "what is t"
type textarea "x"
type textarea "what is th"
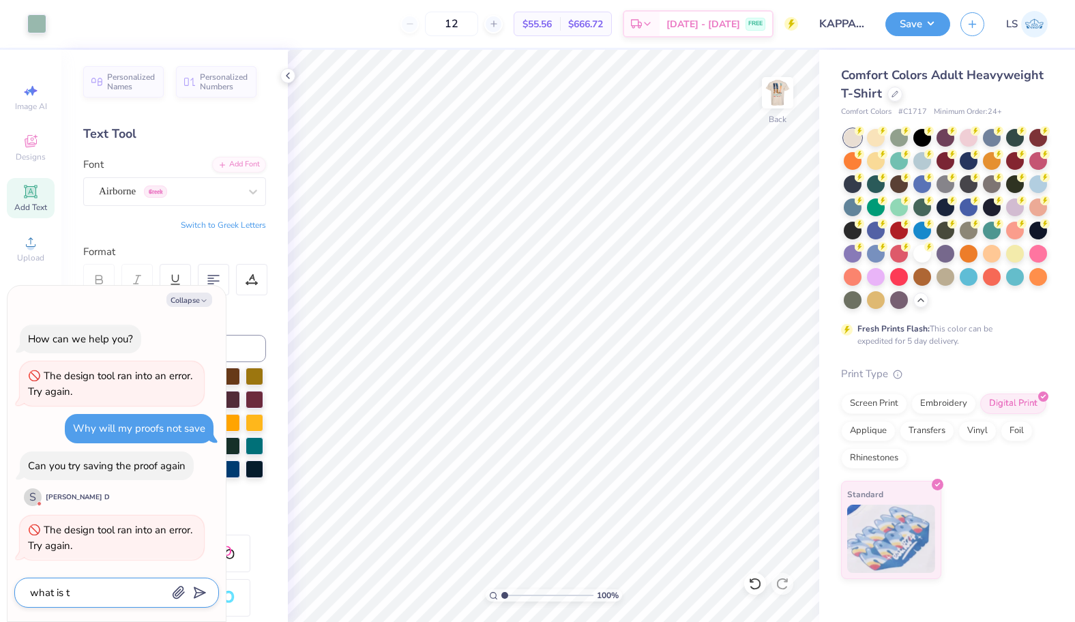
type textarea "x"
type textarea "what is the"
type textarea "x"
type textarea "what is the"
type textarea "x"
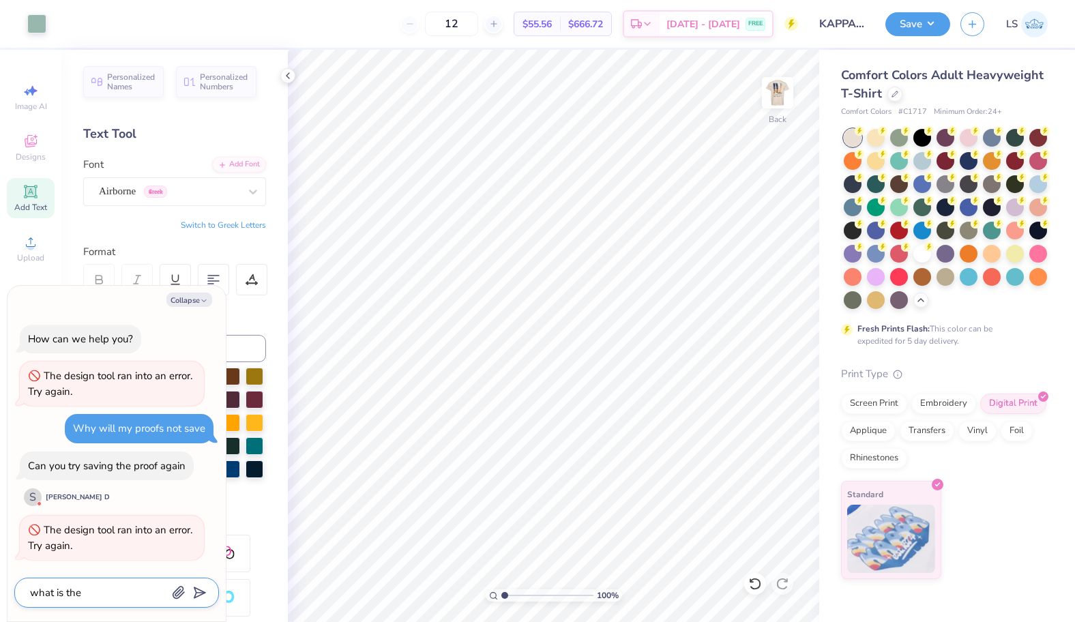
type textarea "what is the i"
type textarea "x"
type textarea "what is the is"
type textarea "x"
type textarea "what is the iss"
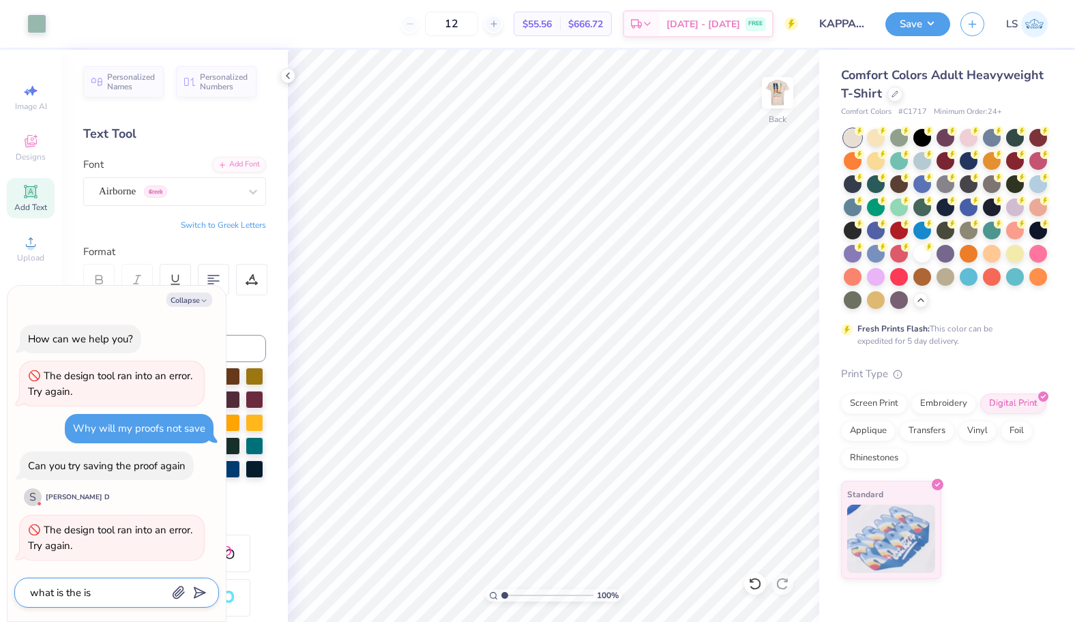
type textarea "x"
type textarea "what is the issu"
type textarea "x"
type textarea "what is the issue"
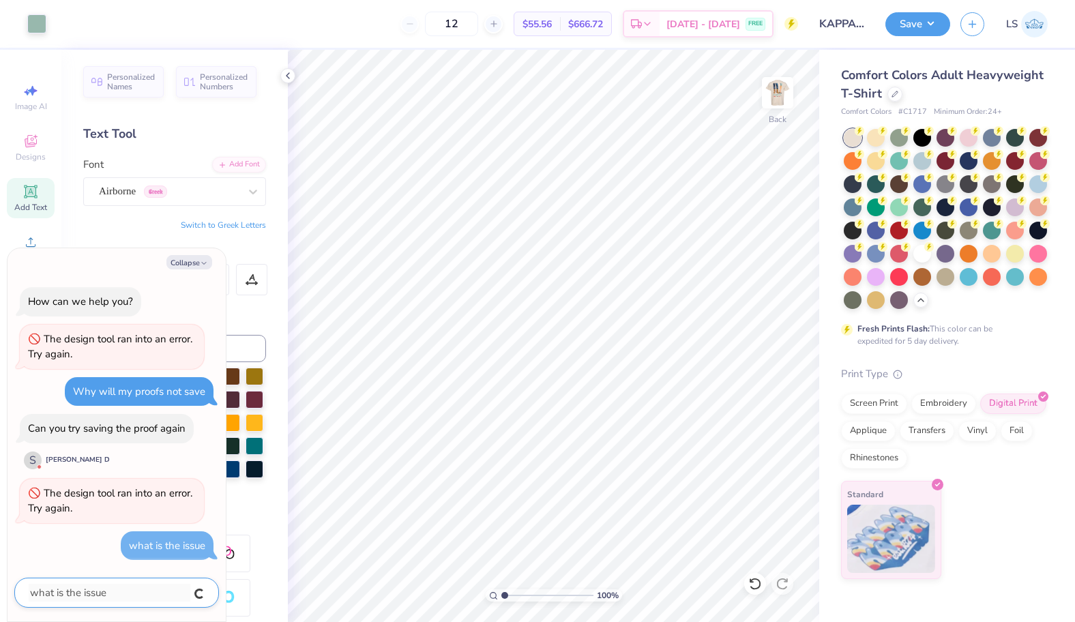
type textarea "x"
type textarea "m"
type textarea "x"
type textarea "my"
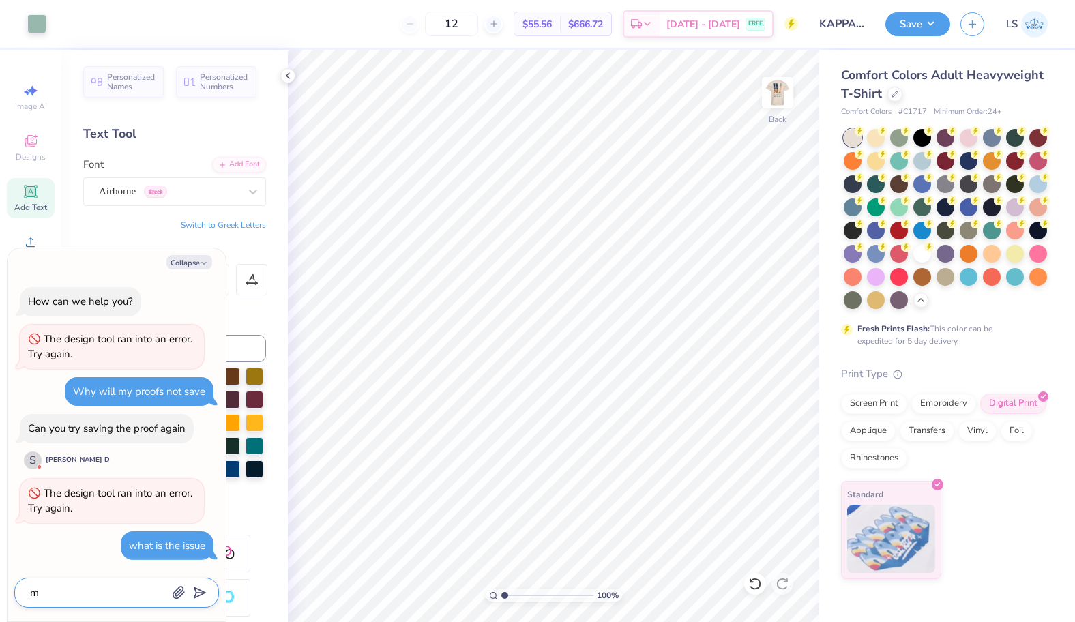
type textarea "x"
type textarea "my"
type textarea "x"
type textarea "my p"
type textarea "x"
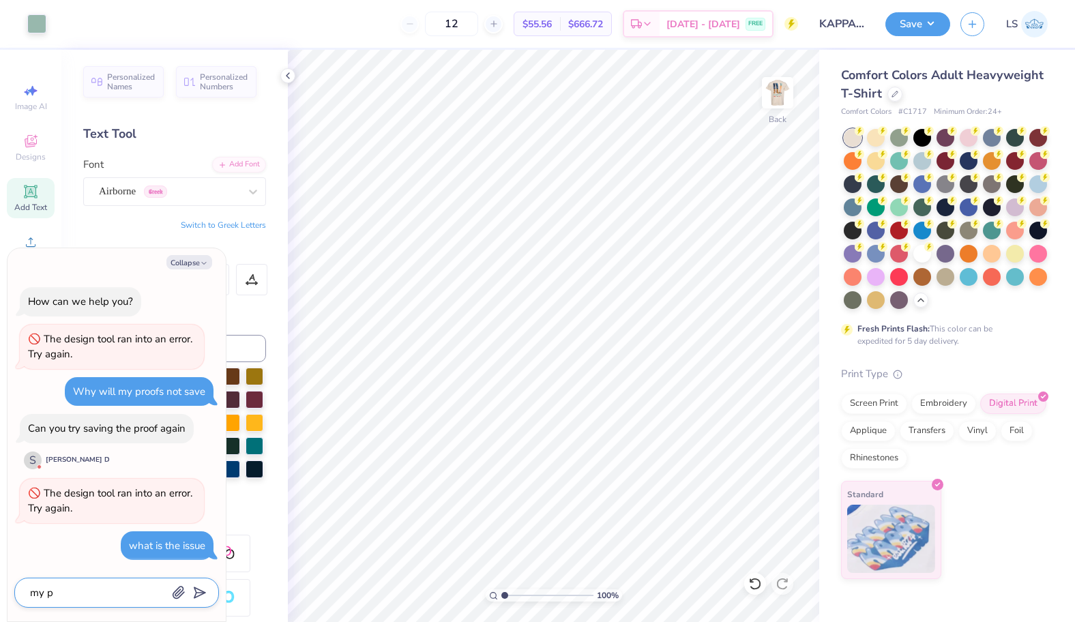
type textarea "my pr"
type textarea "x"
type textarea "my pro"
type textarea "x"
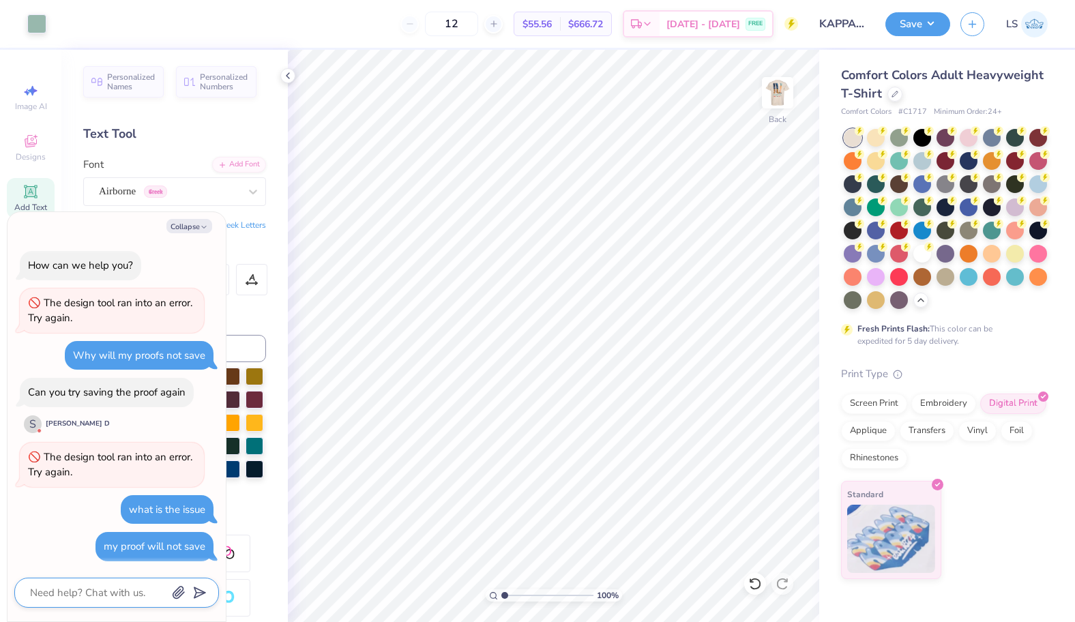
click at [75, 599] on textarea at bounding box center [98, 593] width 138 height 18
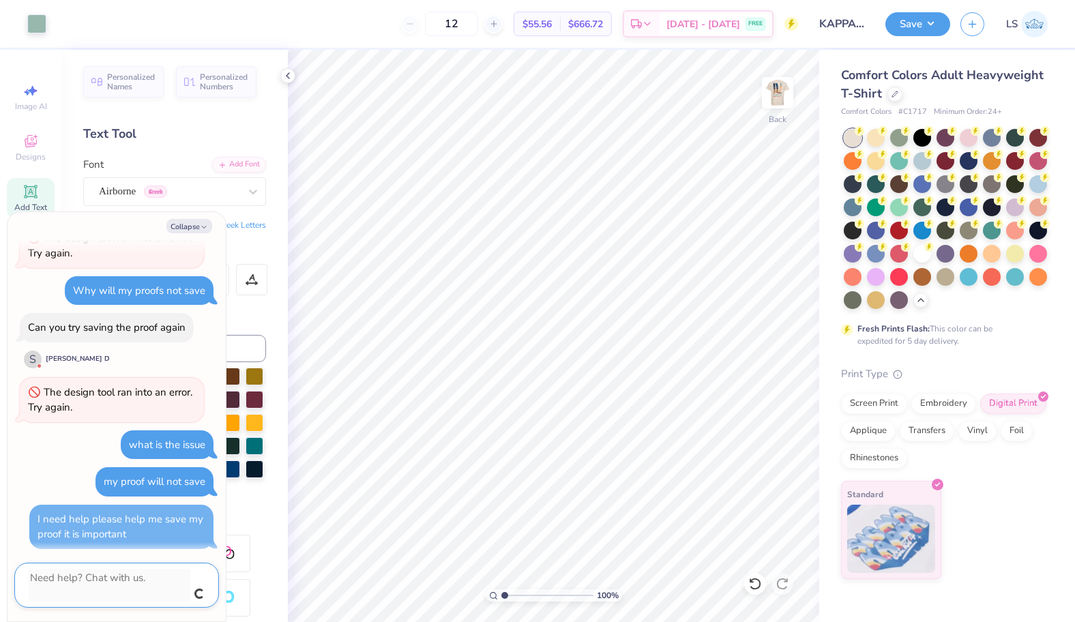
scroll to position [50, 0]
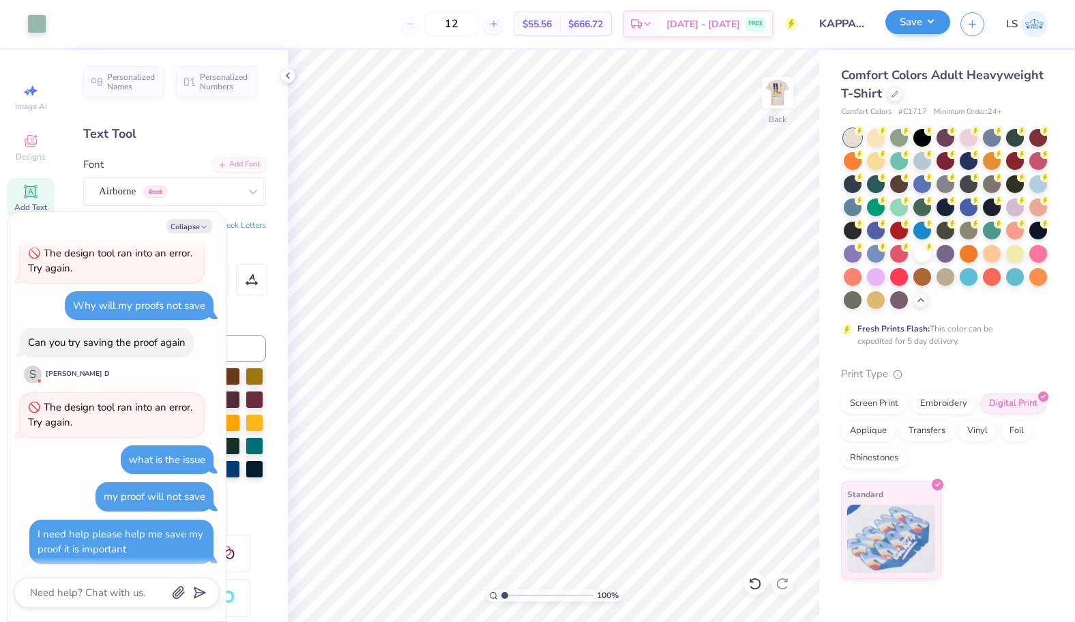
click at [917, 26] on button "Save" at bounding box center [917, 22] width 65 height 24
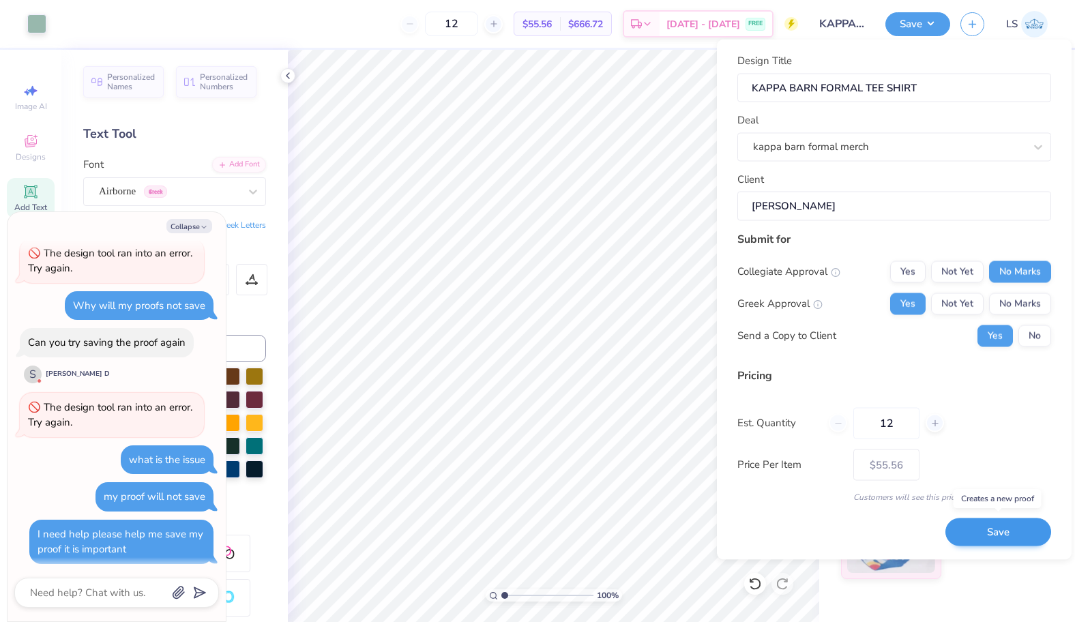
click at [1000, 534] on button "Save" at bounding box center [998, 532] width 106 height 28
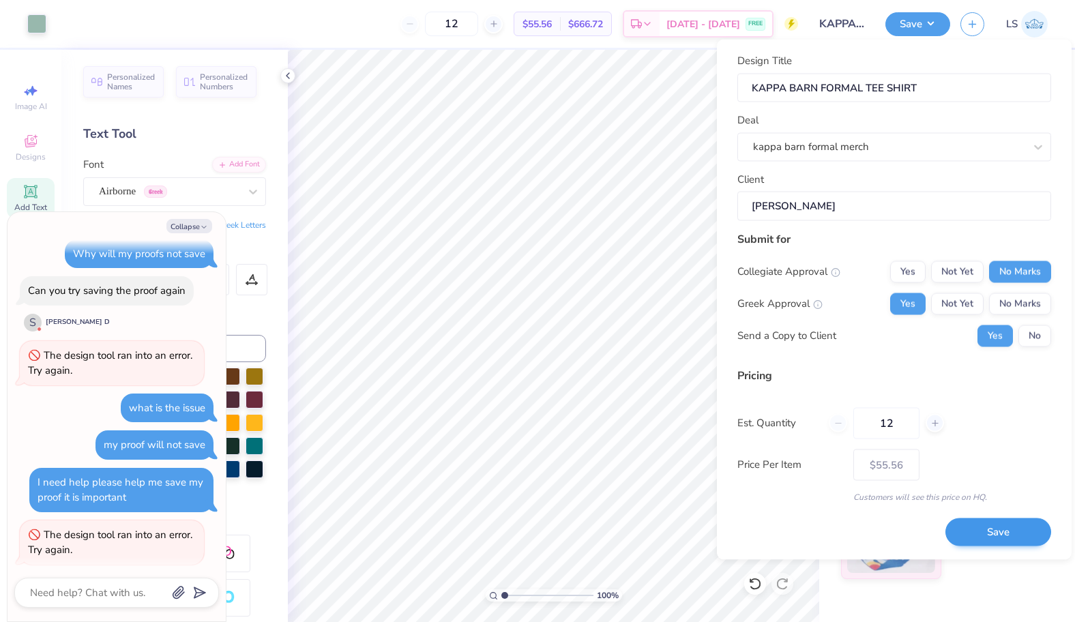
click at [997, 533] on button "Save" at bounding box center [998, 532] width 106 height 28
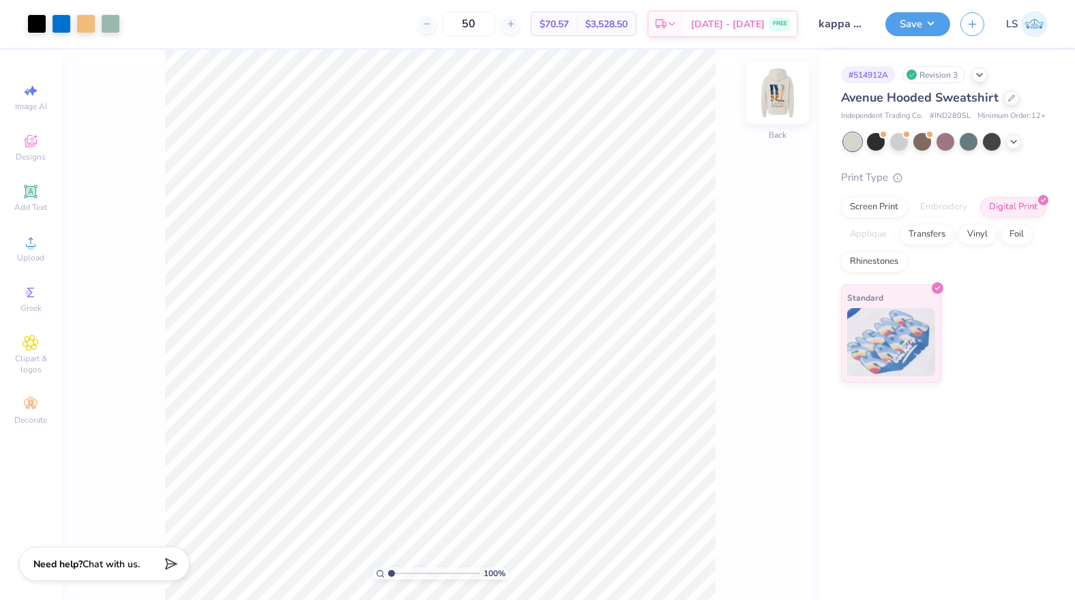
click at [769, 107] on img at bounding box center [777, 92] width 55 height 55
click at [771, 96] on img at bounding box center [777, 92] width 55 height 55
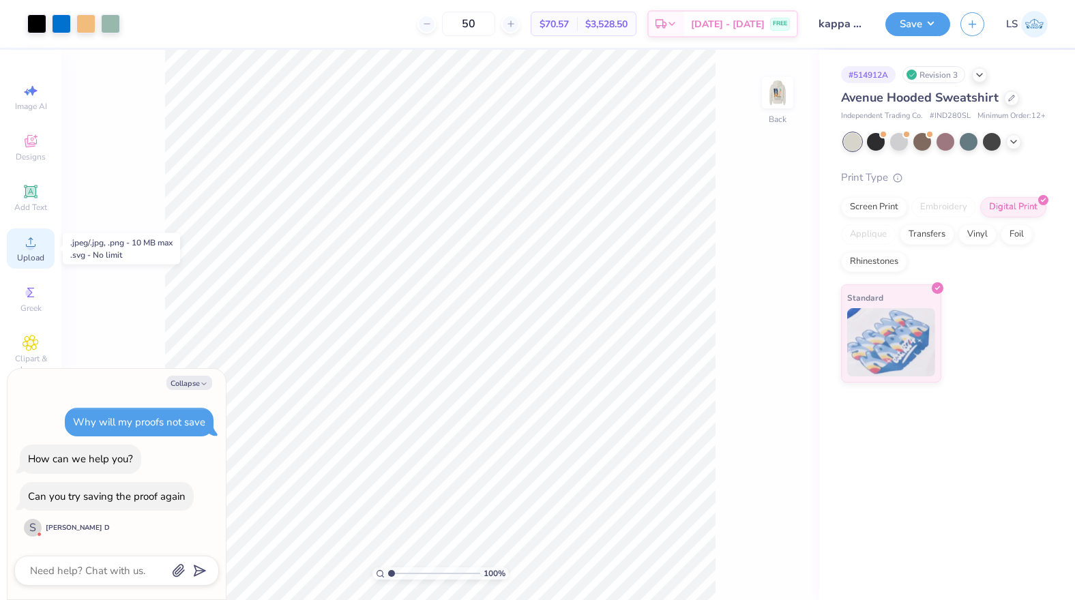
click at [20, 248] on div "Upload" at bounding box center [31, 248] width 48 height 40
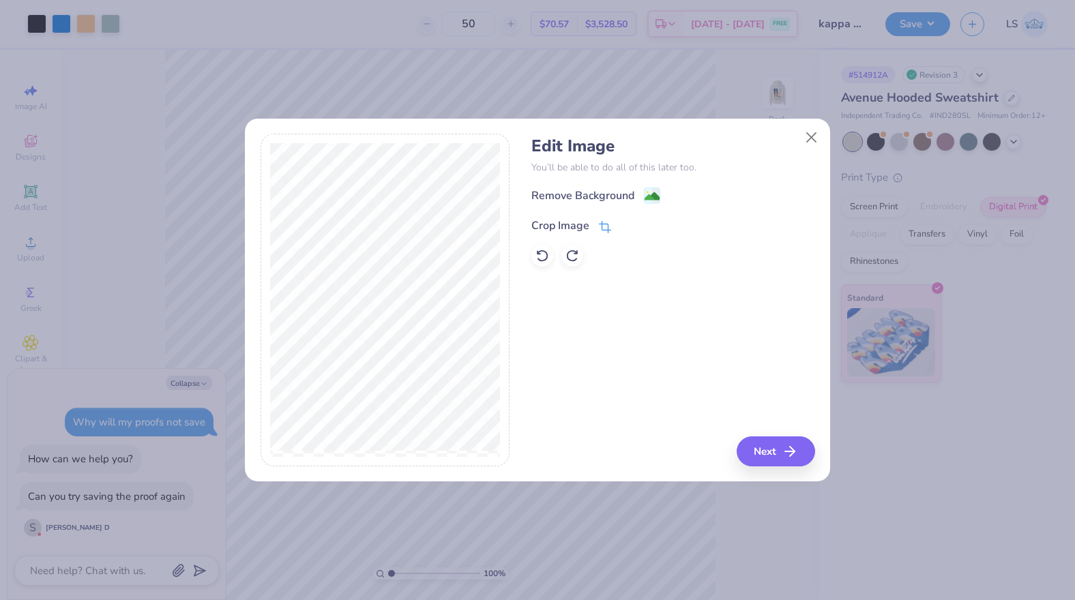
click at [610, 222] on icon at bounding box center [605, 227] width 12 height 12
click at [626, 228] on icon at bounding box center [628, 224] width 8 height 8
click at [654, 190] on span at bounding box center [652, 196] width 16 height 17
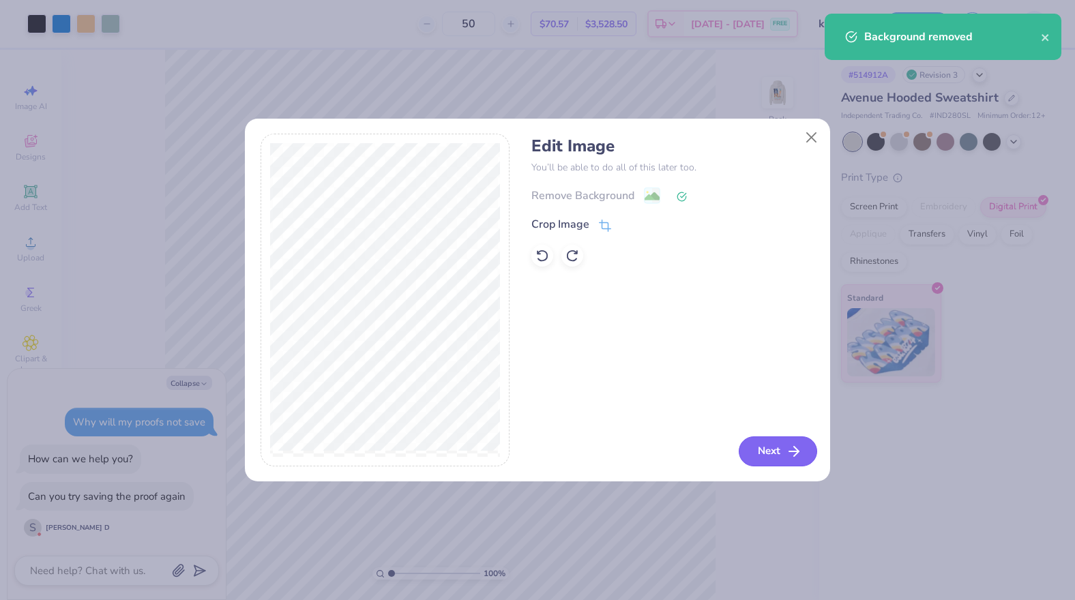
click at [775, 444] on button "Next" at bounding box center [778, 451] width 78 height 30
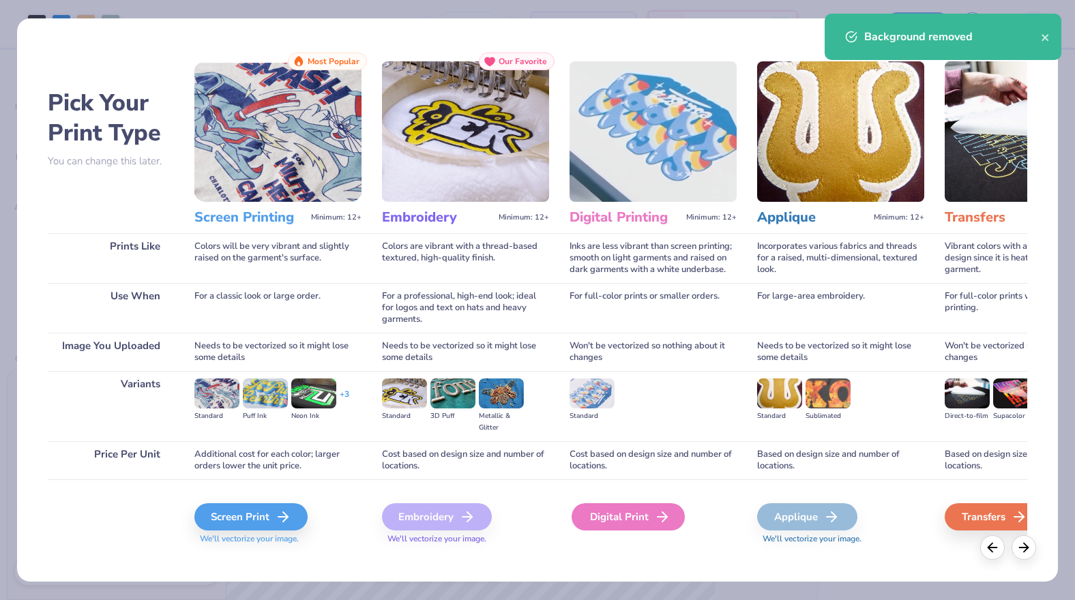
click at [641, 527] on div "Digital Print" at bounding box center [628, 516] width 113 height 27
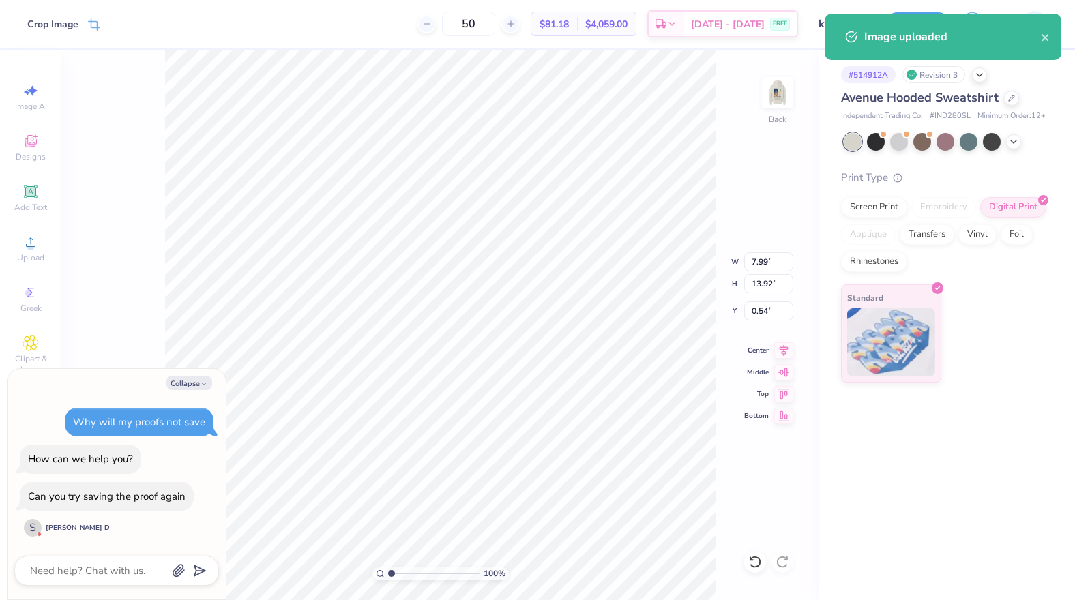
type textarea "x"
type input "4.15"
type input "7.23"
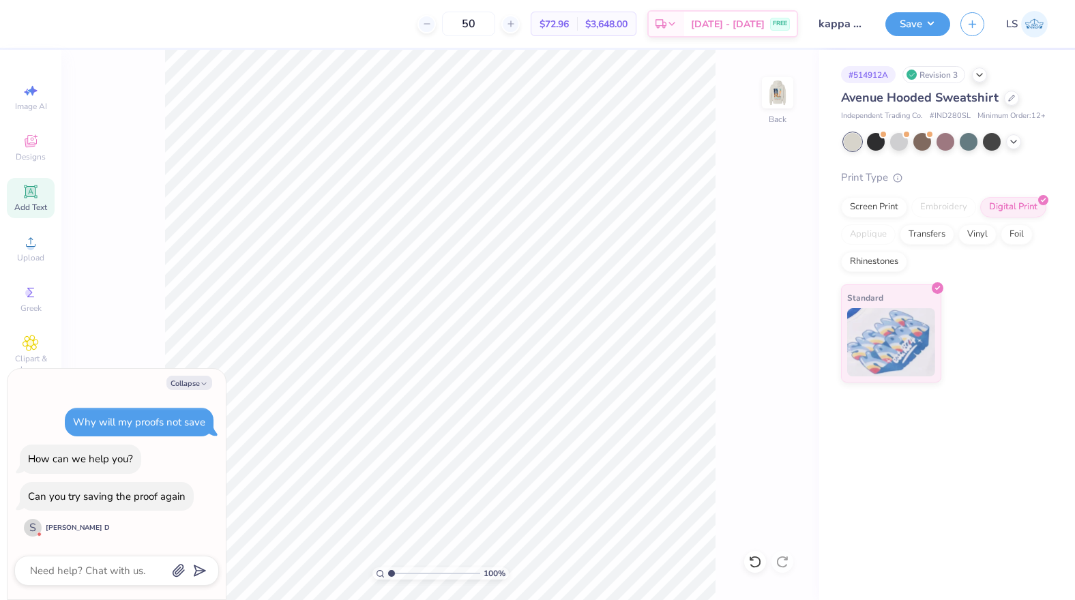
click at [37, 203] on span "Add Text" at bounding box center [30, 207] width 33 height 11
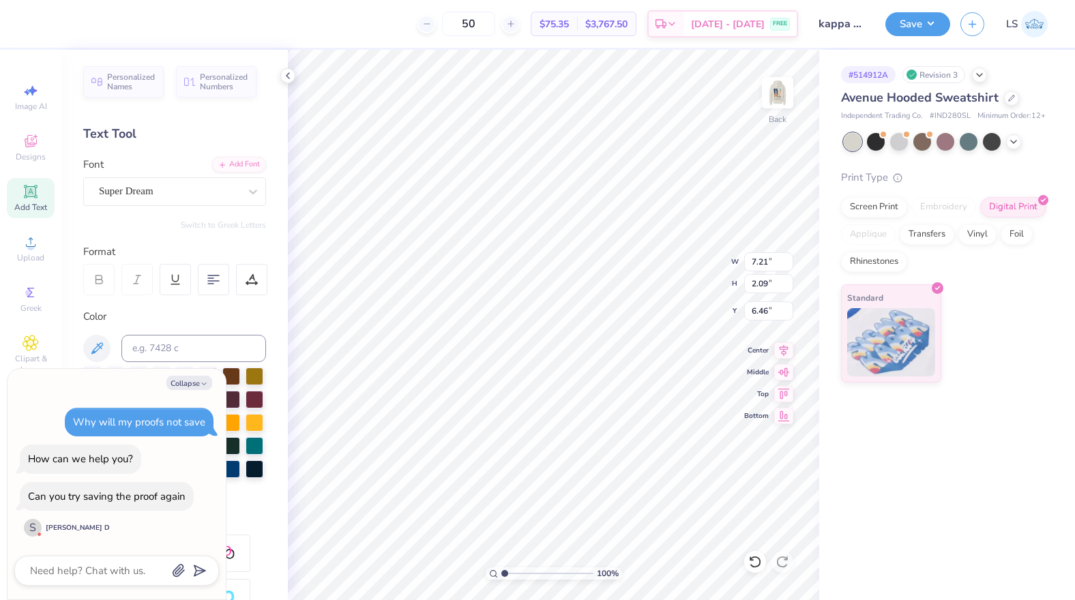
type textarea "x"
type textarea "k"
type textarea "x"
type textarea "ka"
type textarea "x"
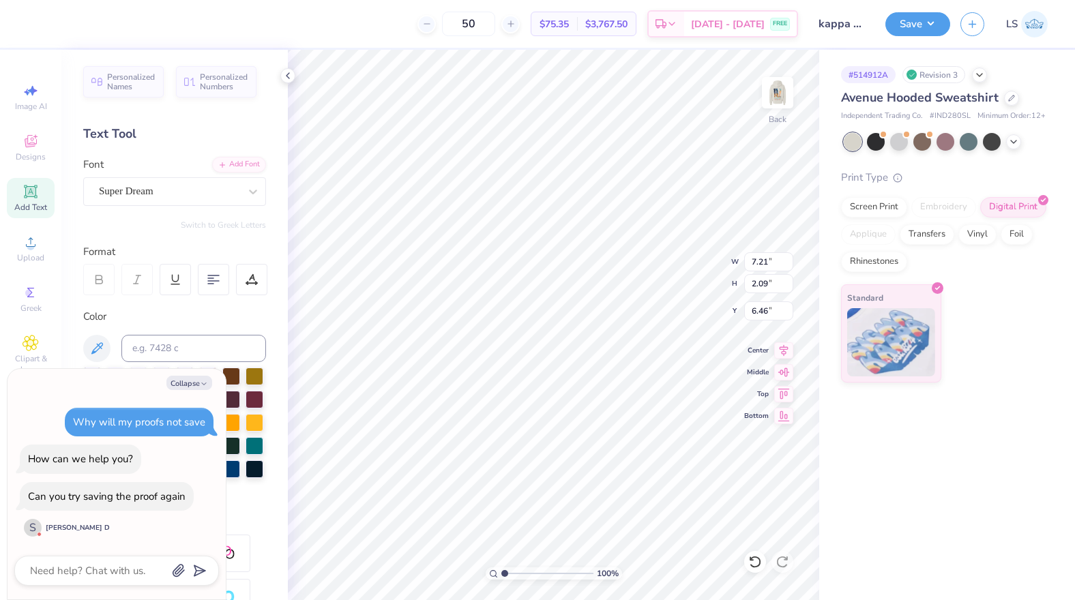
type textarea "kap"
type textarea "x"
type textarea "kapp"
type textarea "x"
type textarea "kappa"
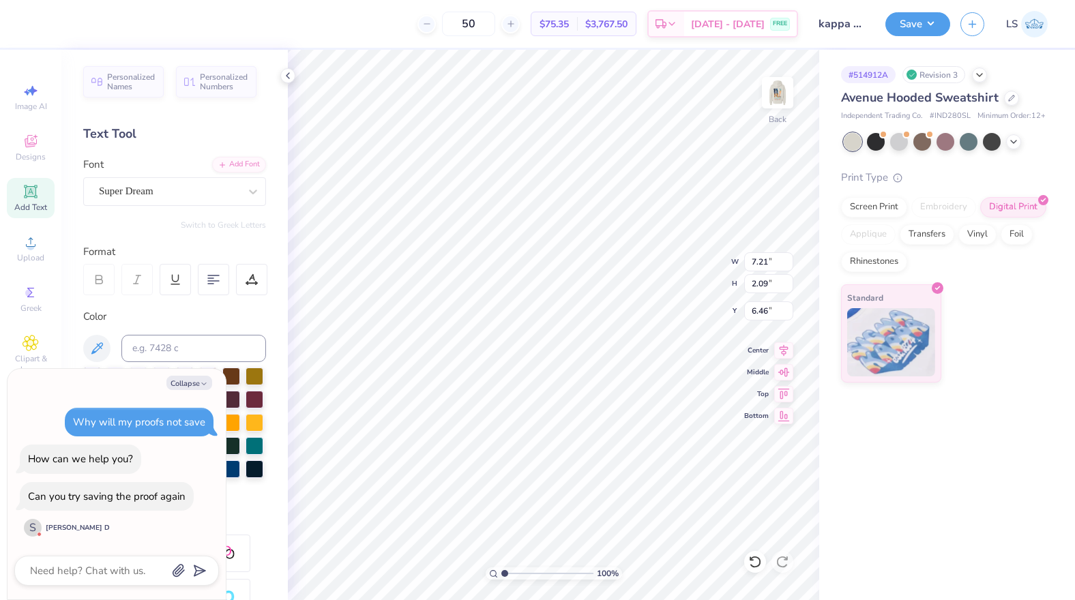
type textarea "x"
type textarea "kapp"
type textarea "x"
type textarea "kap"
type textarea "x"
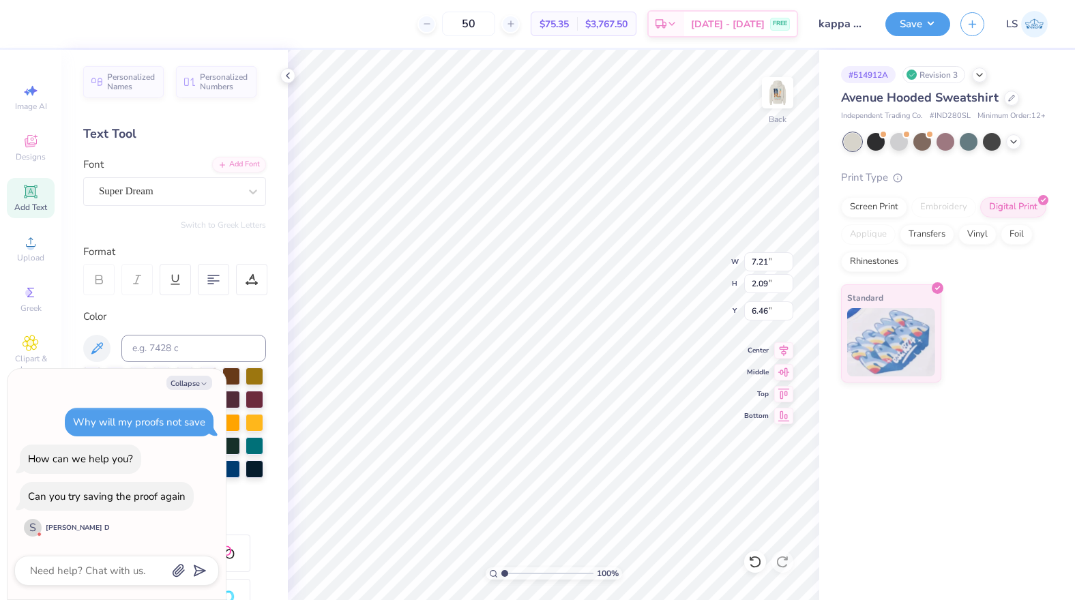
type textarea "ka"
type textarea "x"
type textarea "k"
type textarea "x"
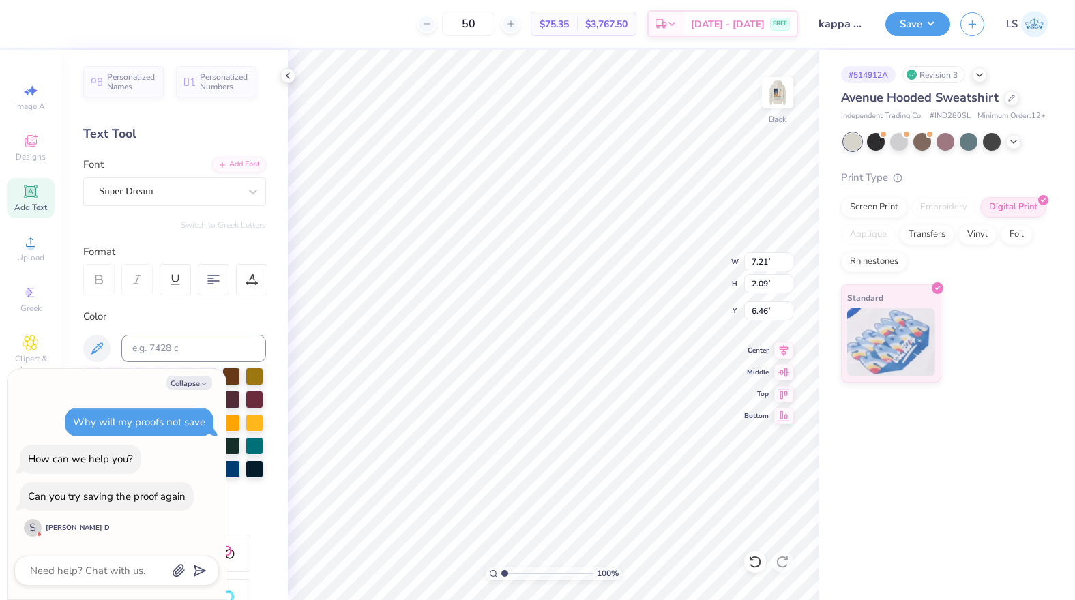
type textarea "K"
type textarea "x"
type textarea "KA"
type textarea "x"
type textarea "KAP"
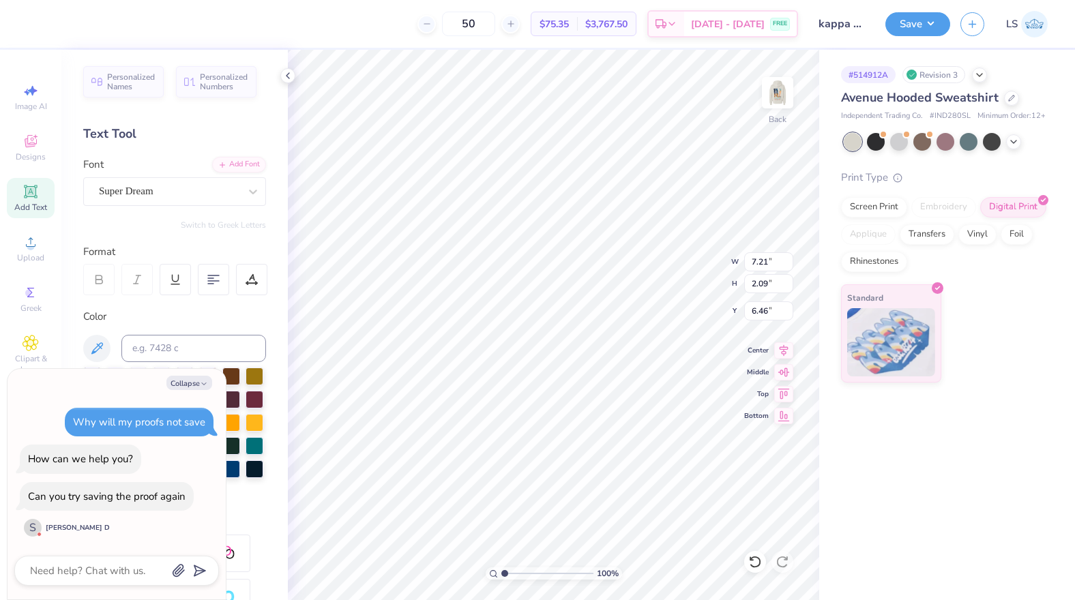
type textarea "x"
type textarea "[PERSON_NAME]"
type textarea "x"
type textarea "KAPPA"
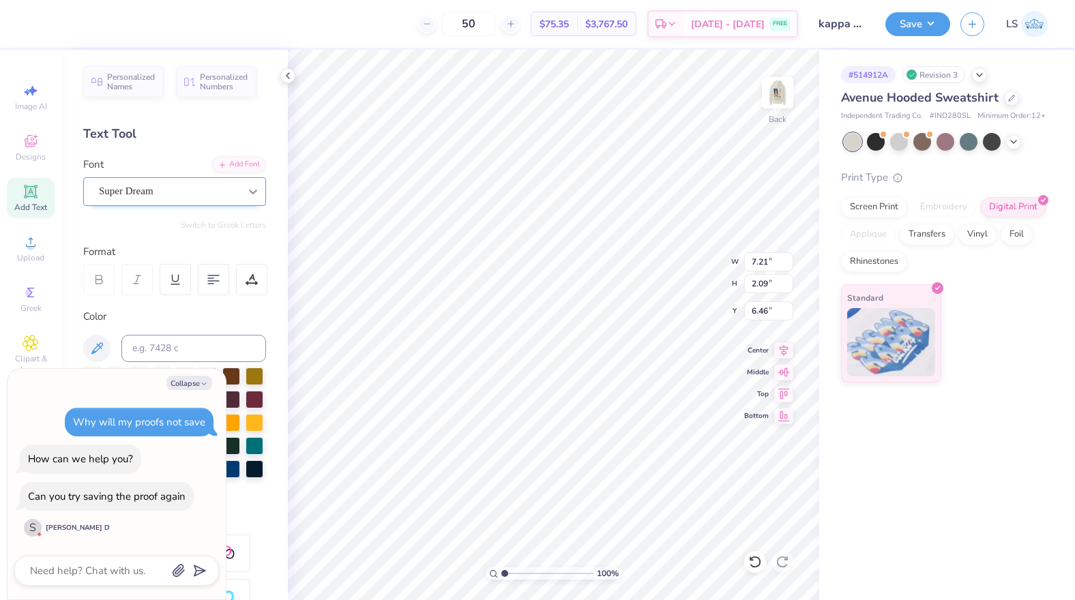
click at [242, 194] on div at bounding box center [253, 191] width 25 height 25
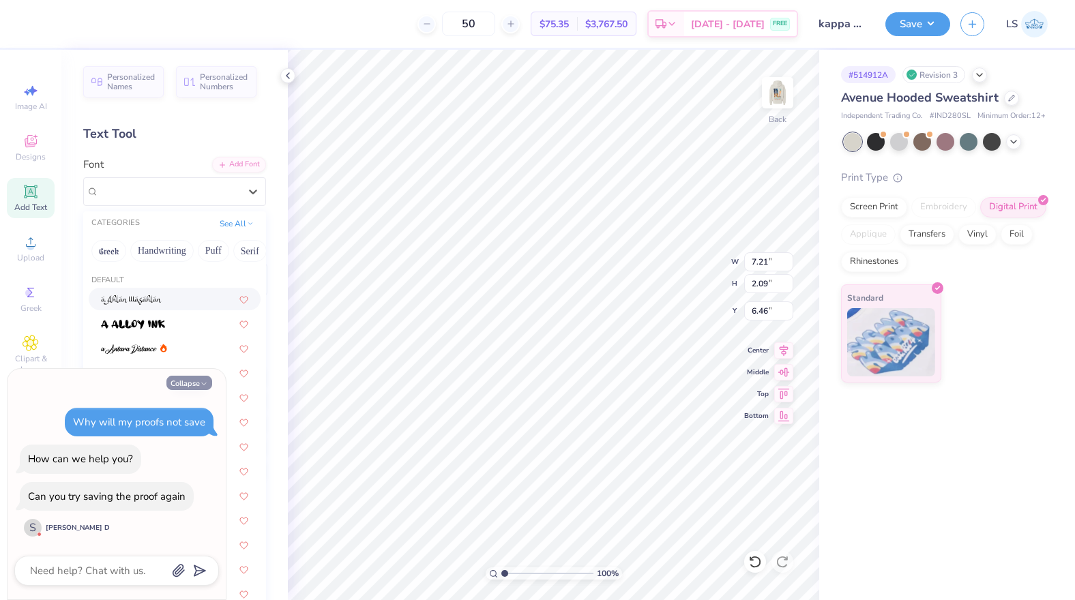
click at [201, 383] on icon "button" at bounding box center [204, 384] width 8 height 8
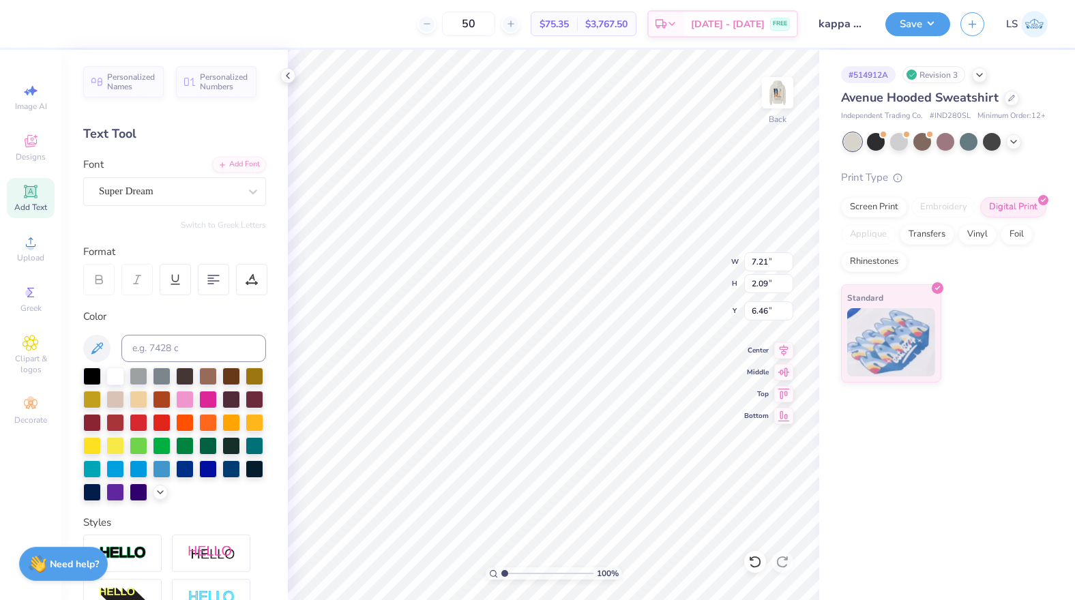
type textarea "x"
type input "8.52"
type input "2.08"
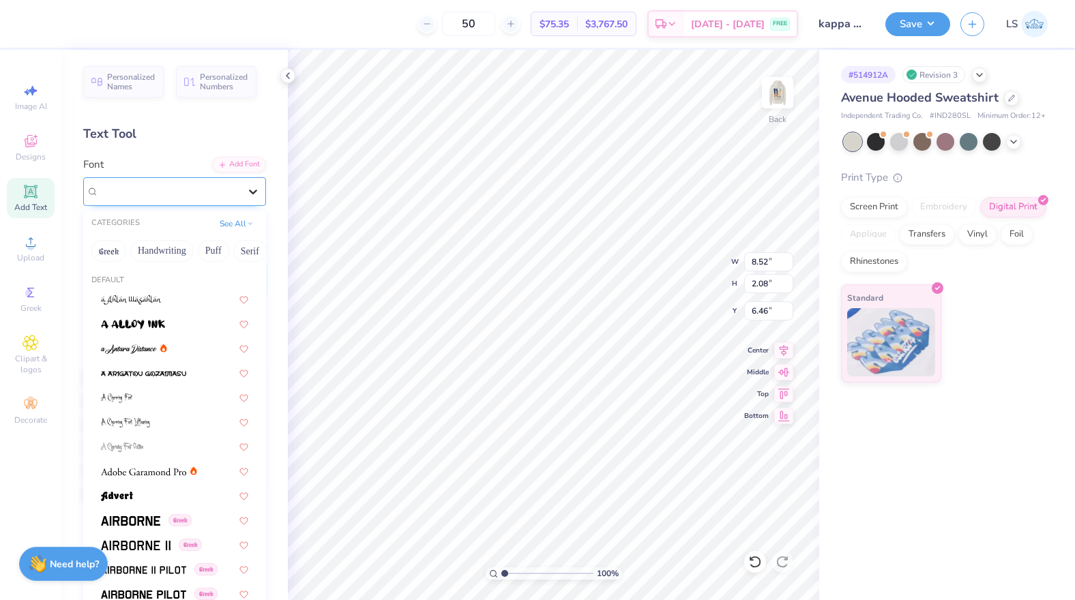
click at [258, 188] on icon at bounding box center [253, 192] width 14 height 14
click at [144, 518] on img at bounding box center [130, 521] width 59 height 10
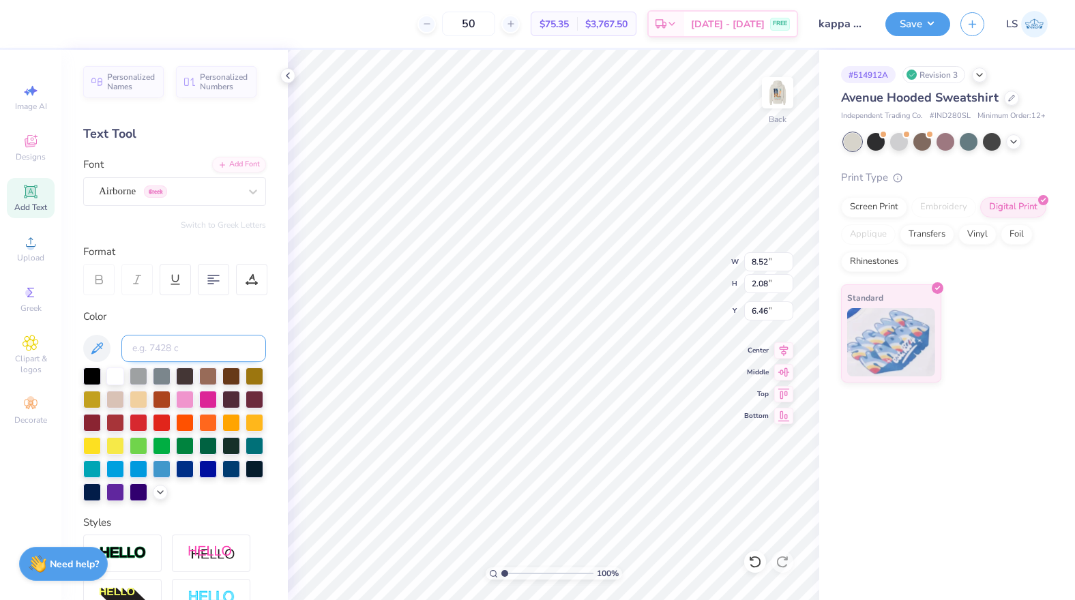
click at [186, 344] on input at bounding box center [193, 348] width 145 height 27
type input "623C"
type input "3.98"
type input "0.97"
type input "3.00"
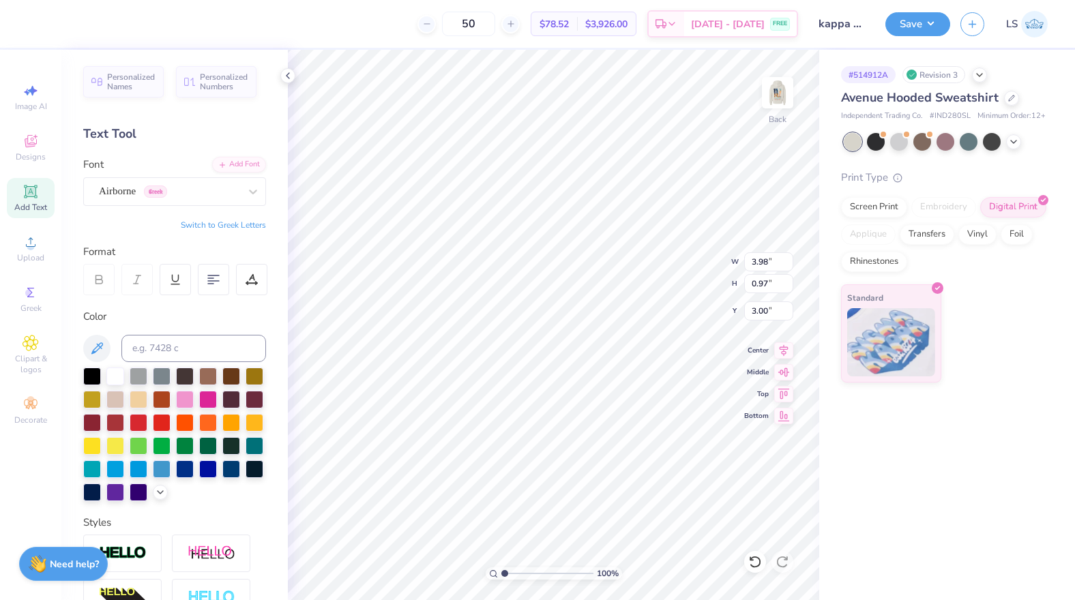
type input "2.46"
type input "0.60"
type input "3.37"
type input "4.51"
type input "1.06"
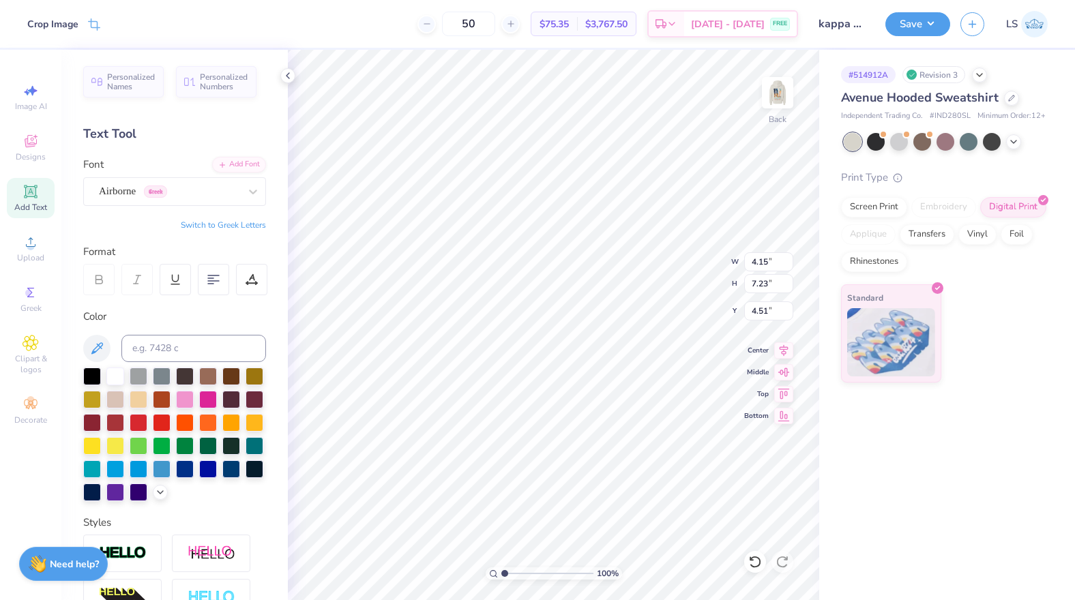
type input "1.84"
type input "3.00"
type input "0.76"
type input "1.32"
type input "3.52"
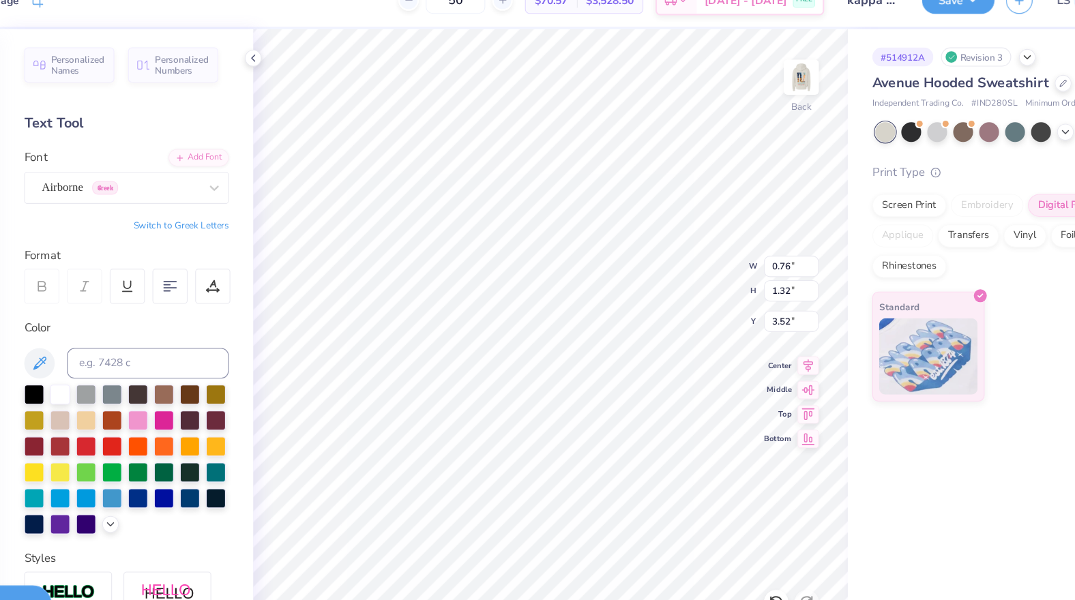
type input "3.37"
type input "2.46"
type input "0.60"
type input "2.77"
type input "0.68"
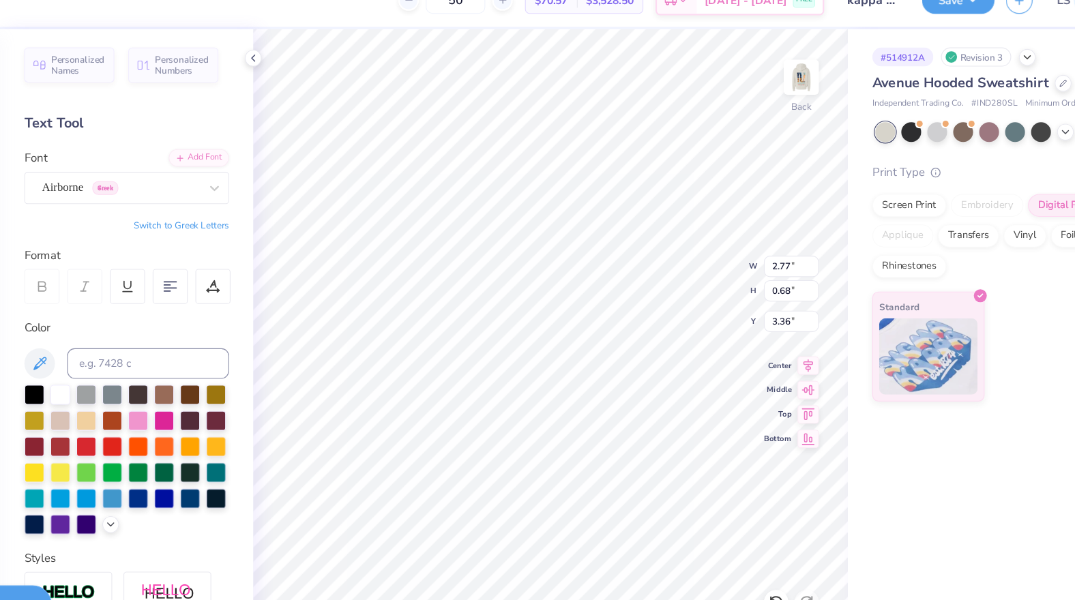
type input "3.36"
type input "2.77"
type input "0.68"
type input "3.36"
type input "2.91"
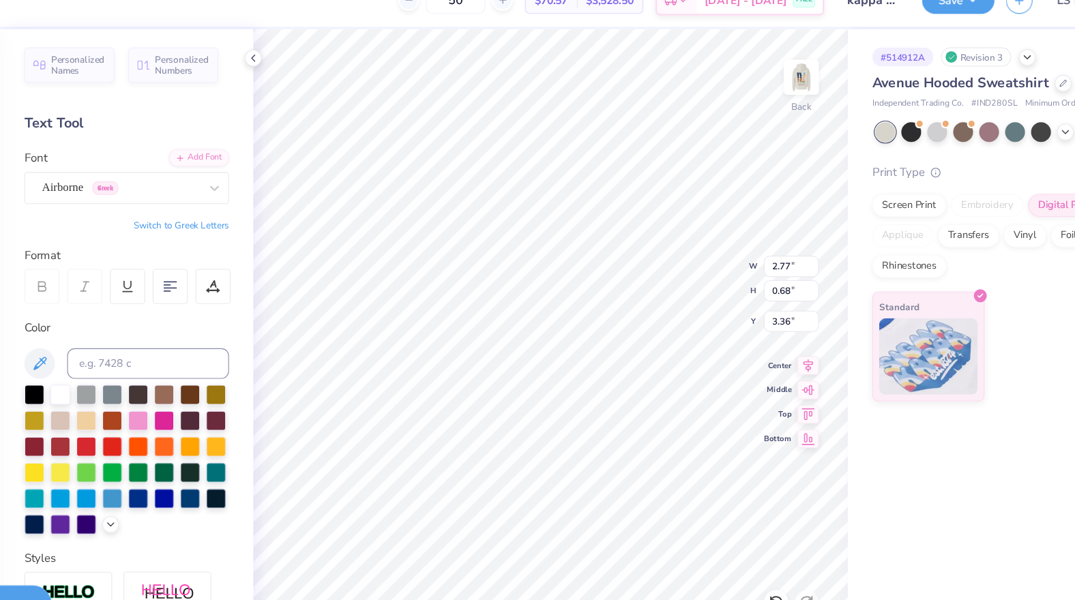
type input "0.71"
type input "3.36"
type input "2.56"
type input "0.62"
type input "0.64"
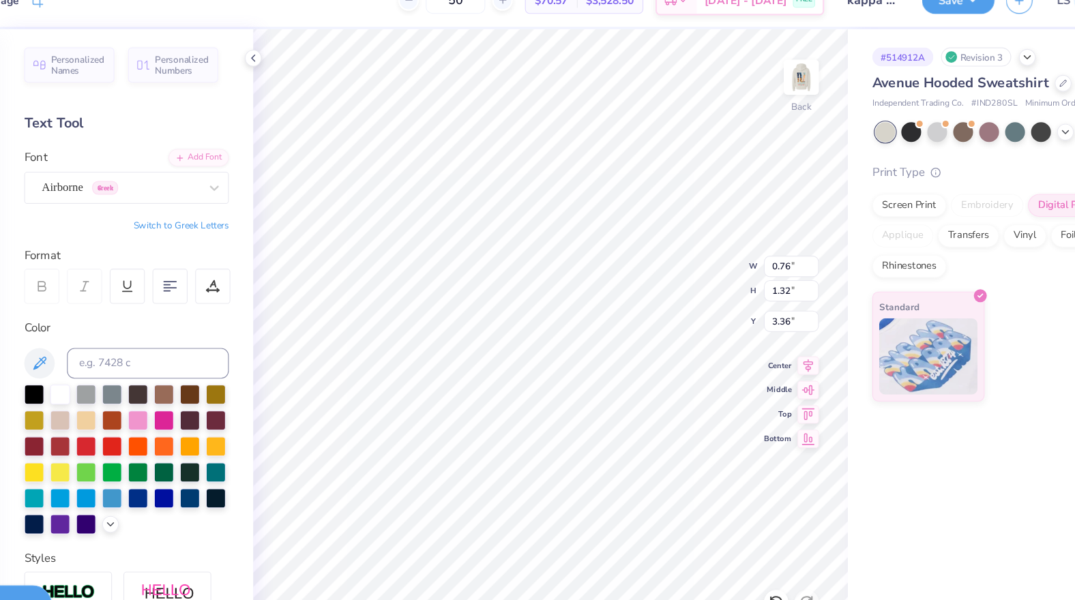
type input "1.12"
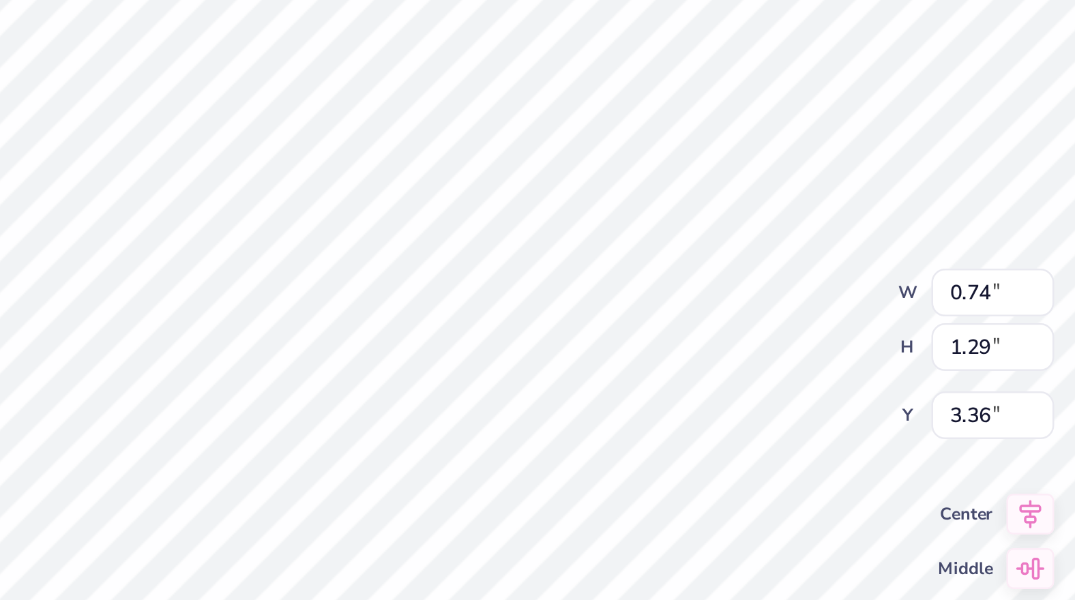
type input "3.34"
type input "0.85"
type input "1.49"
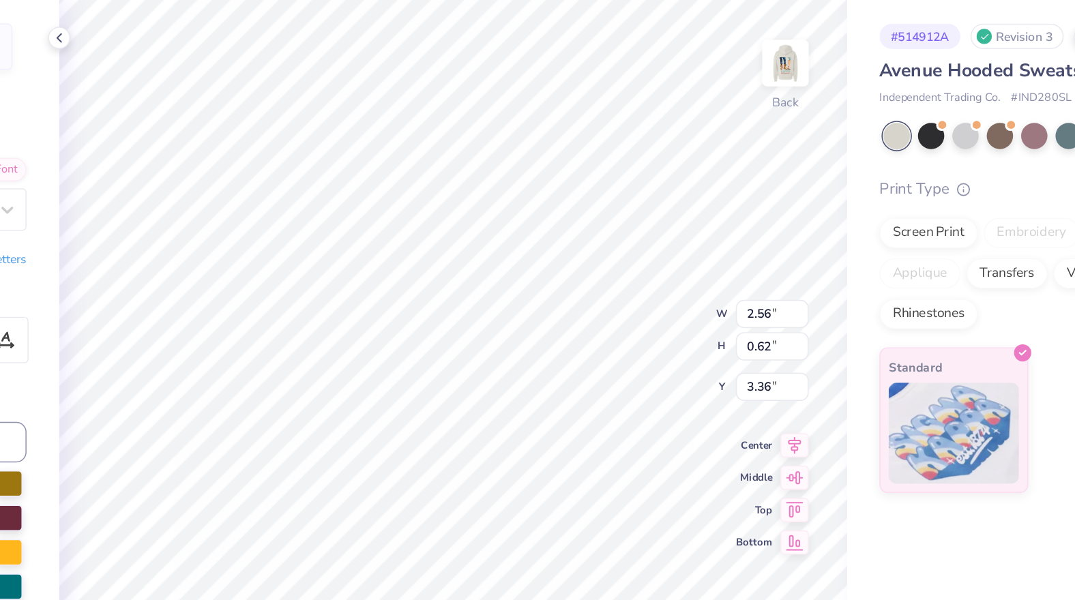
type input "0.85"
type input "1.49"
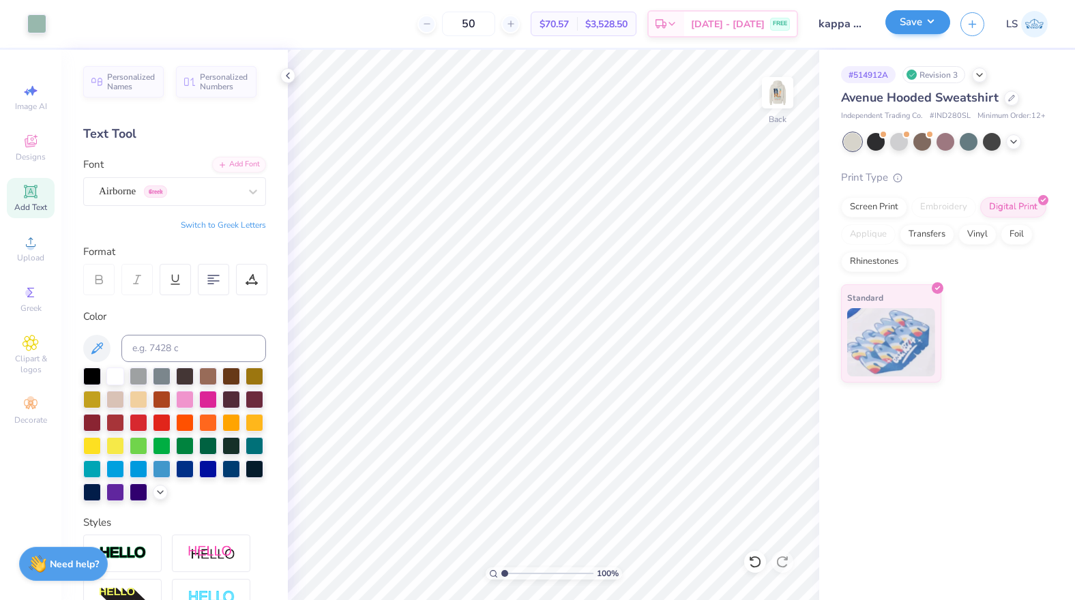
click at [915, 35] on div "Save" at bounding box center [917, 24] width 65 height 24
click at [921, 18] on button "Save" at bounding box center [917, 22] width 65 height 24
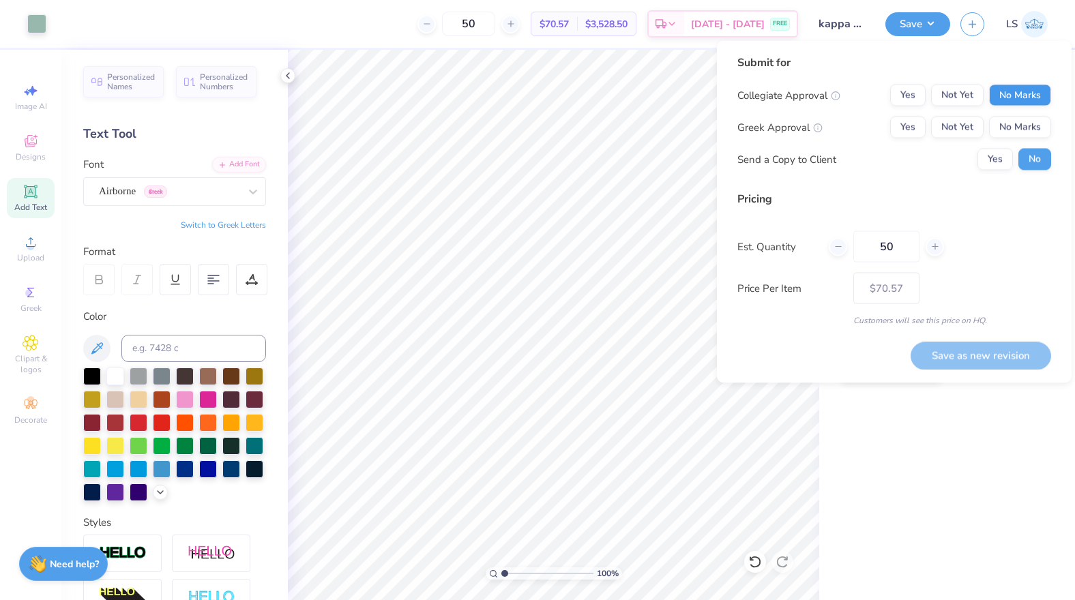
click at [1016, 88] on button "No Marks" at bounding box center [1020, 96] width 62 height 22
click at [1016, 94] on button "No Marks" at bounding box center [1020, 96] width 62 height 22
click at [960, 347] on button "Save as new revision" at bounding box center [980, 356] width 140 height 28
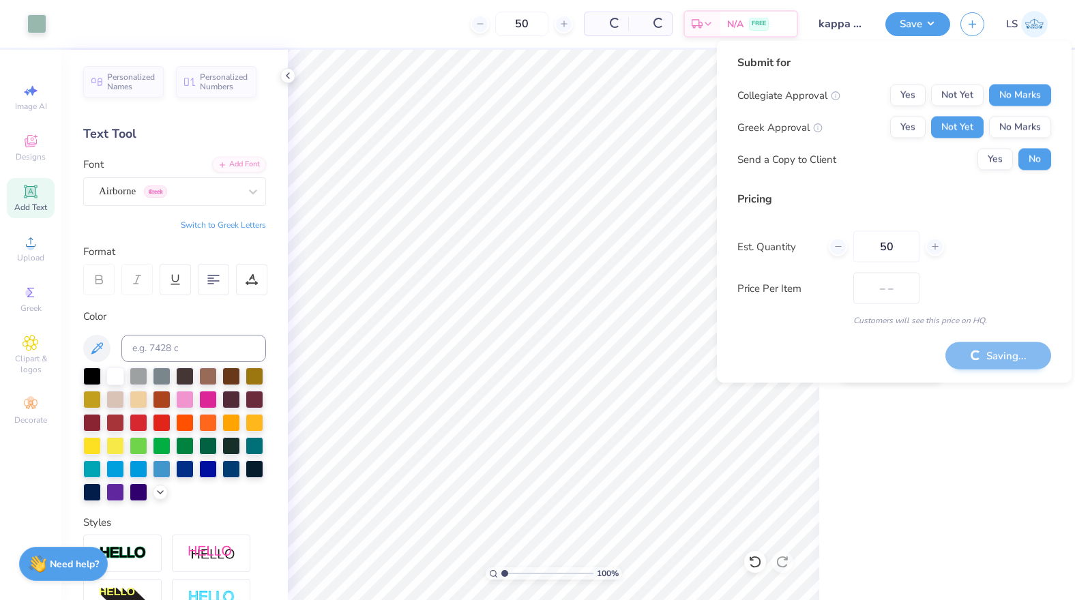
type input "$70.57"
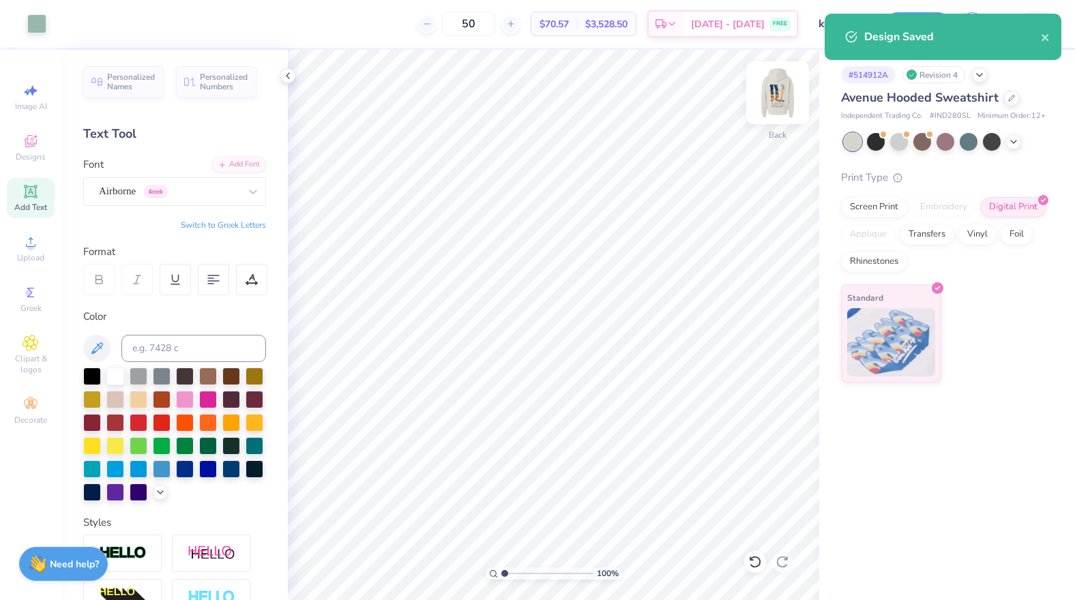
click at [780, 96] on img at bounding box center [777, 92] width 55 height 55
